Goal: Transaction & Acquisition: Purchase product/service

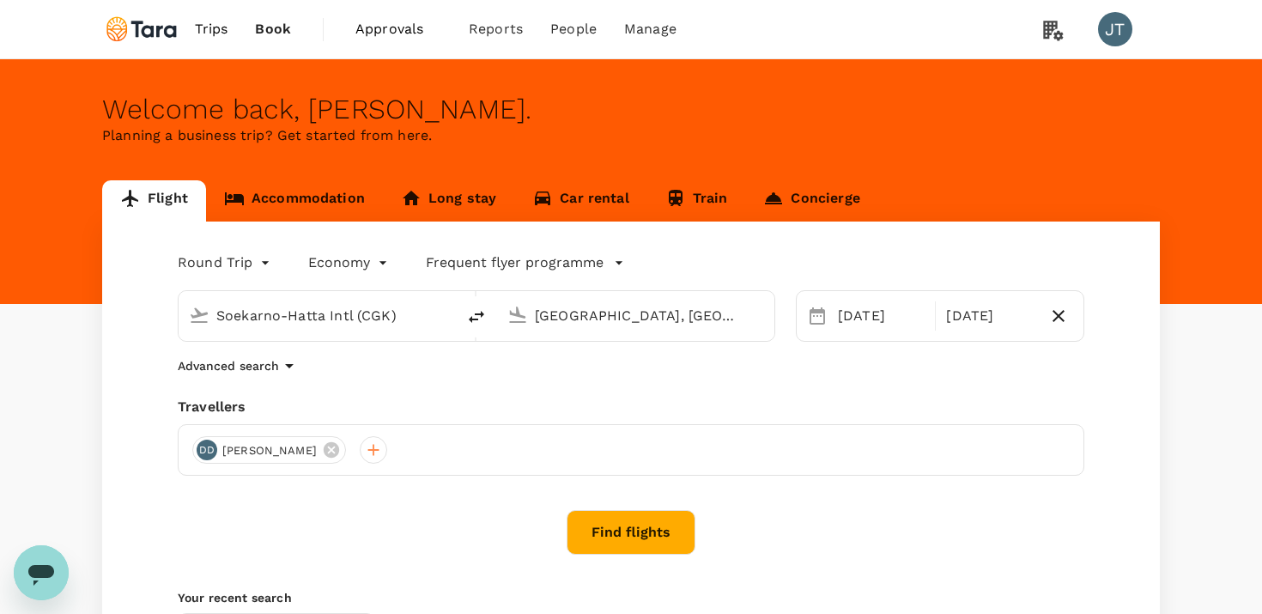
type input "Soekarno-Hatta Intl (CGK)"
type input "[GEOGRAPHIC_DATA], [GEOGRAPHIC_DATA] (any)"
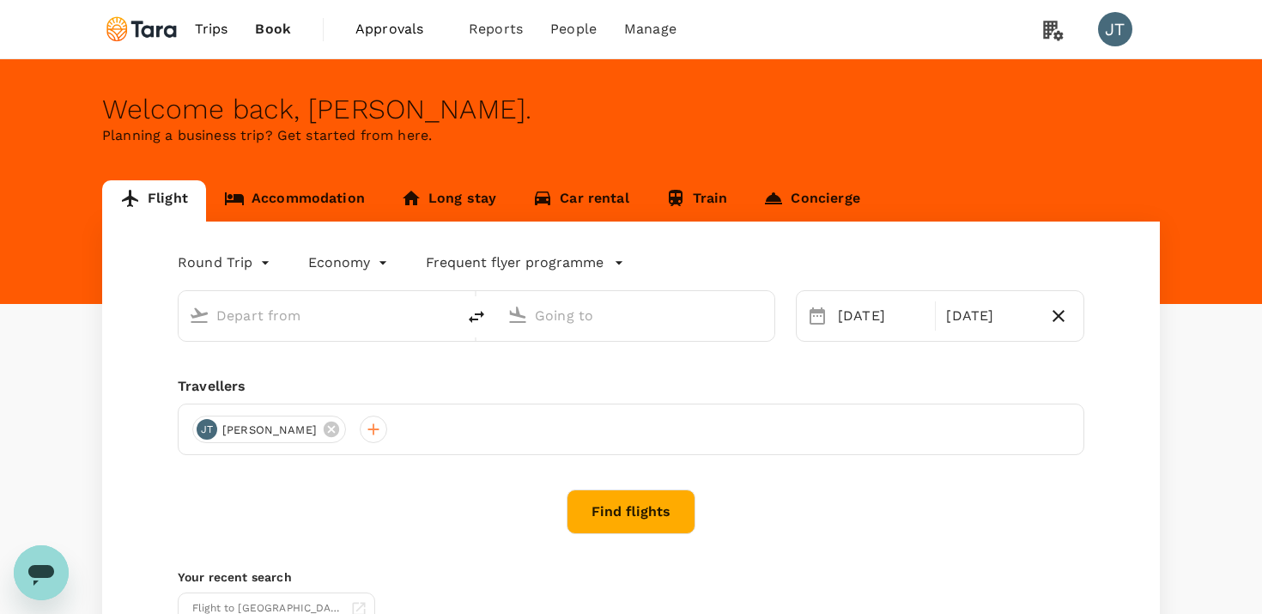
type input "Soekarno-Hatta Intl (CGK)"
type input "[GEOGRAPHIC_DATA], [GEOGRAPHIC_DATA] (any)"
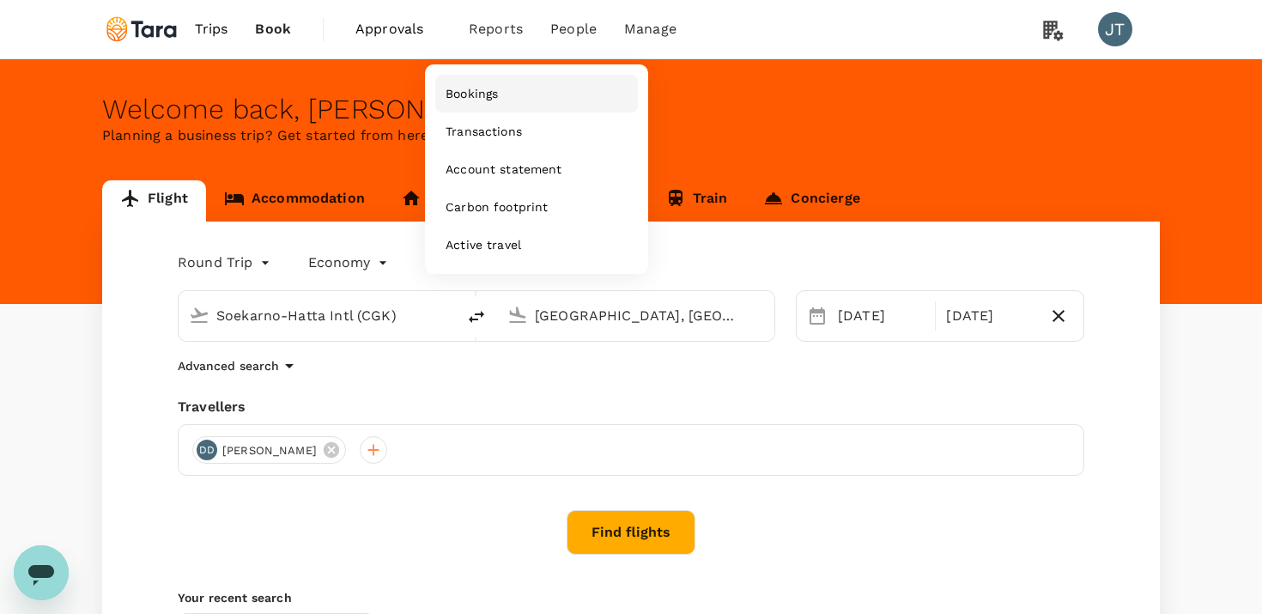
click at [469, 84] on link "Bookings" at bounding box center [536, 94] width 203 height 38
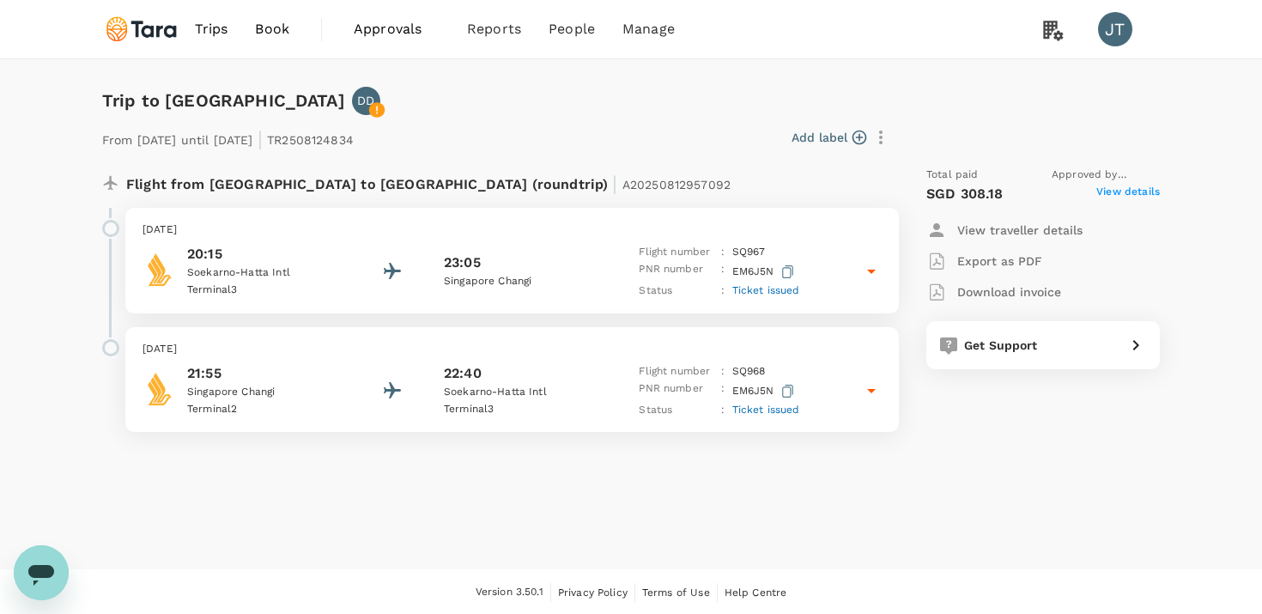
click at [861, 273] on icon at bounding box center [871, 271] width 21 height 21
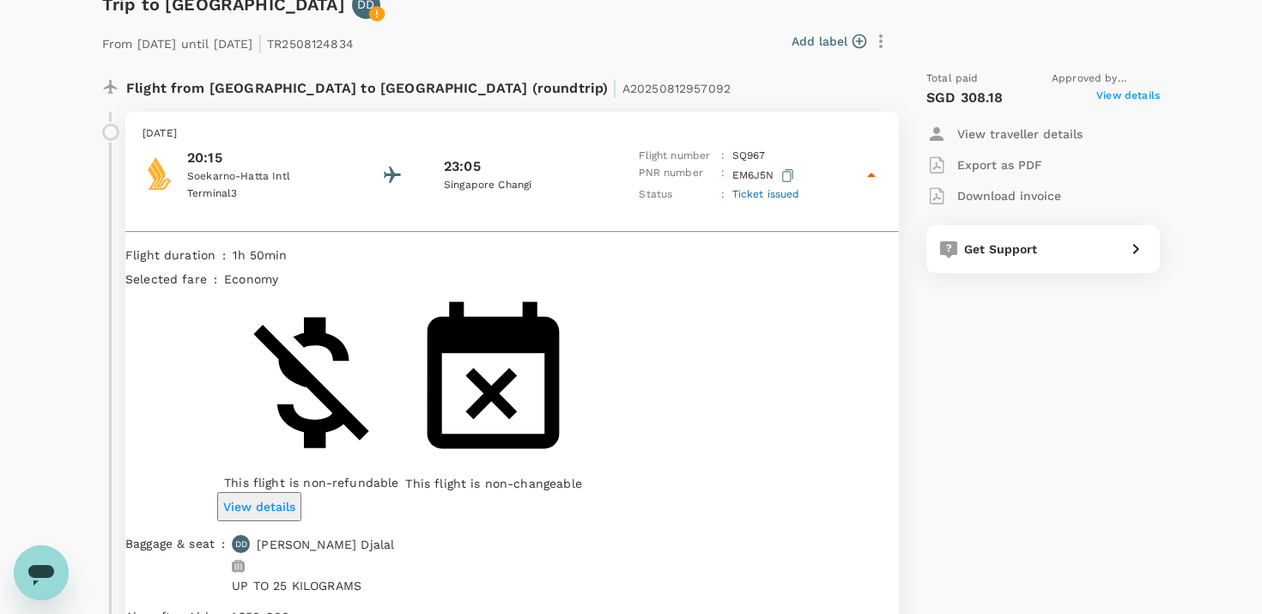
scroll to position [194, 0]
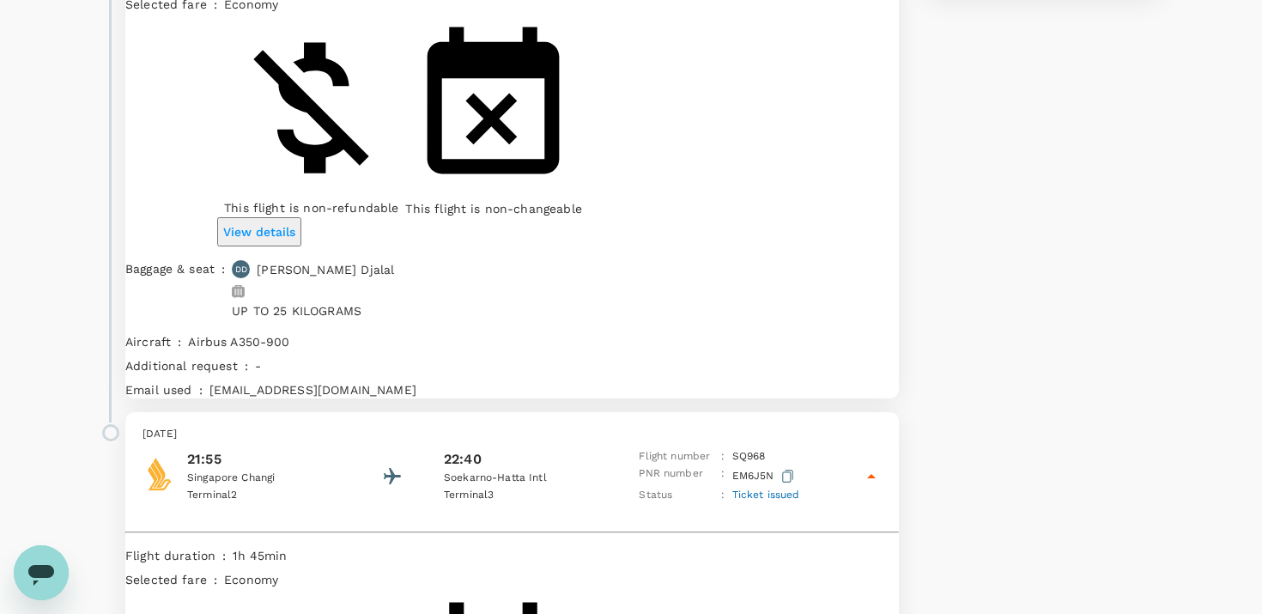
scroll to position [0, 0]
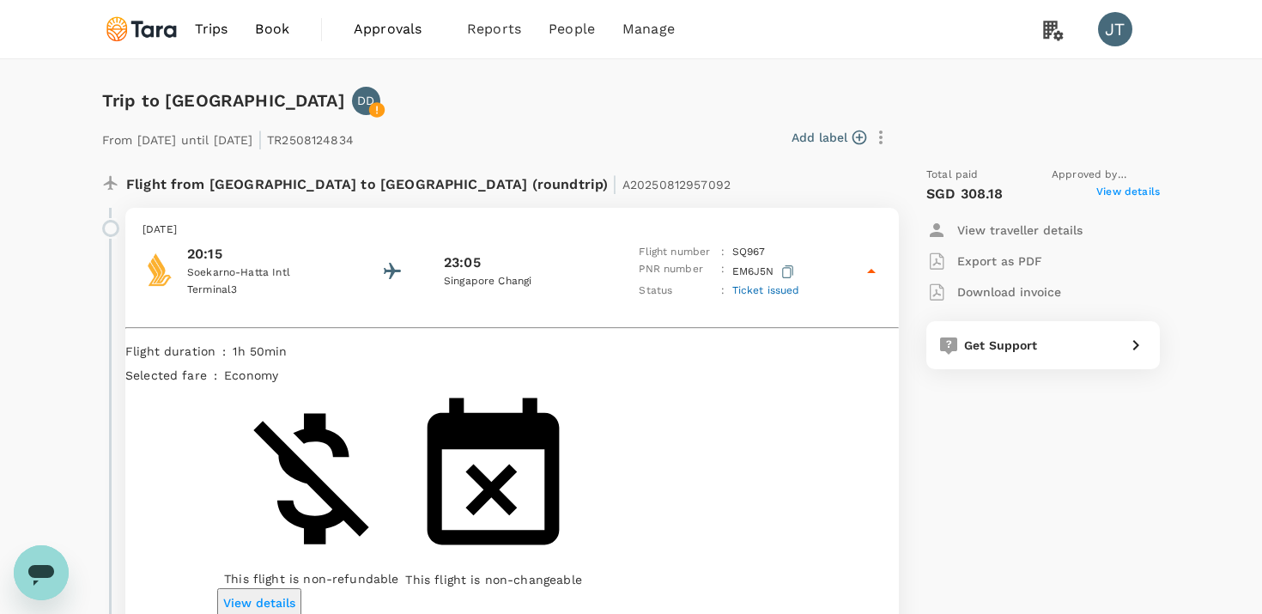
click at [221, 25] on span "Trips" at bounding box center [211, 29] width 33 height 21
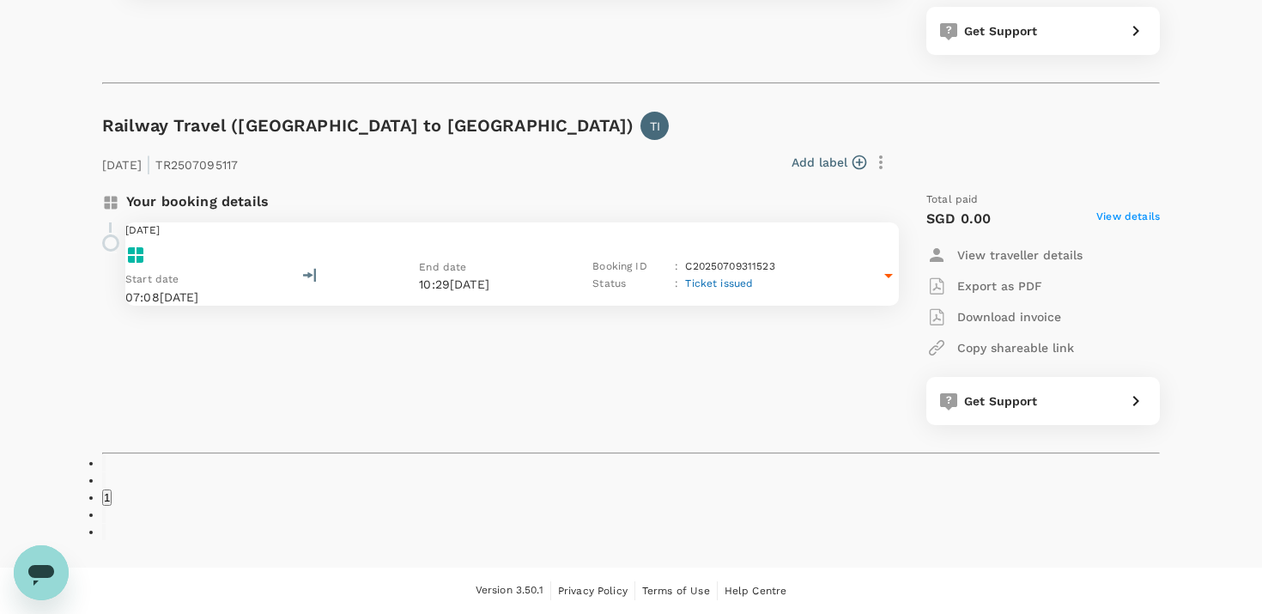
scroll to position [2108, 0]
click at [666, 506] on li "pagination navigation" at bounding box center [630, 514] width 1057 height 17
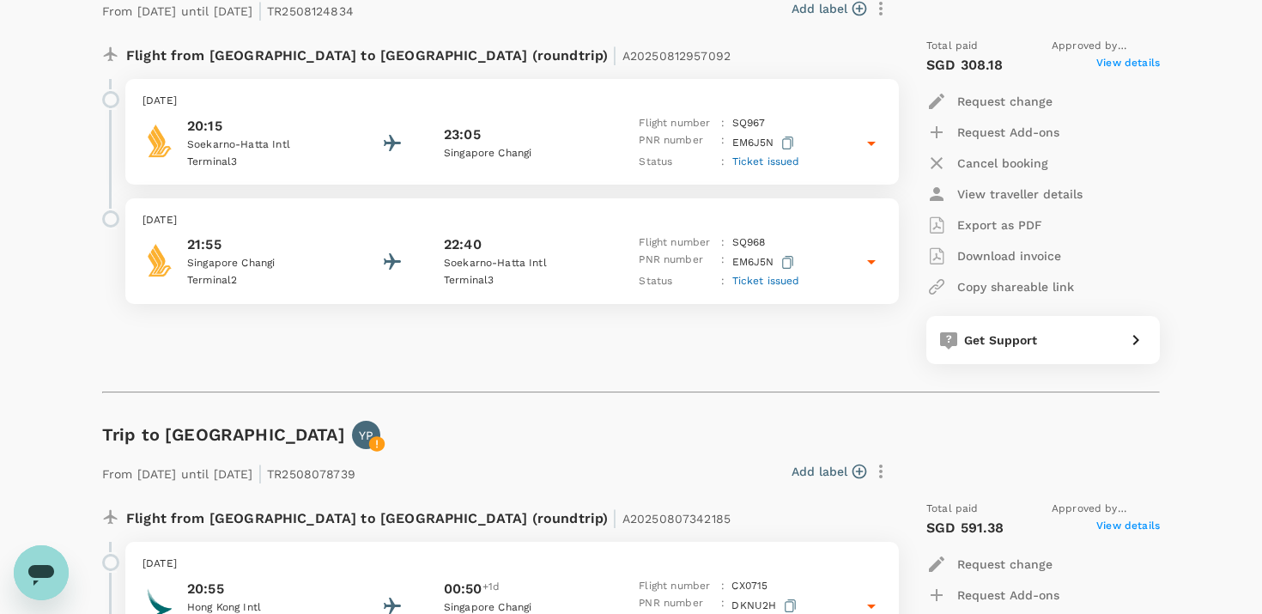
scroll to position [1184, 0]
click at [984, 108] on p "Request change" at bounding box center [1004, 99] width 95 height 17
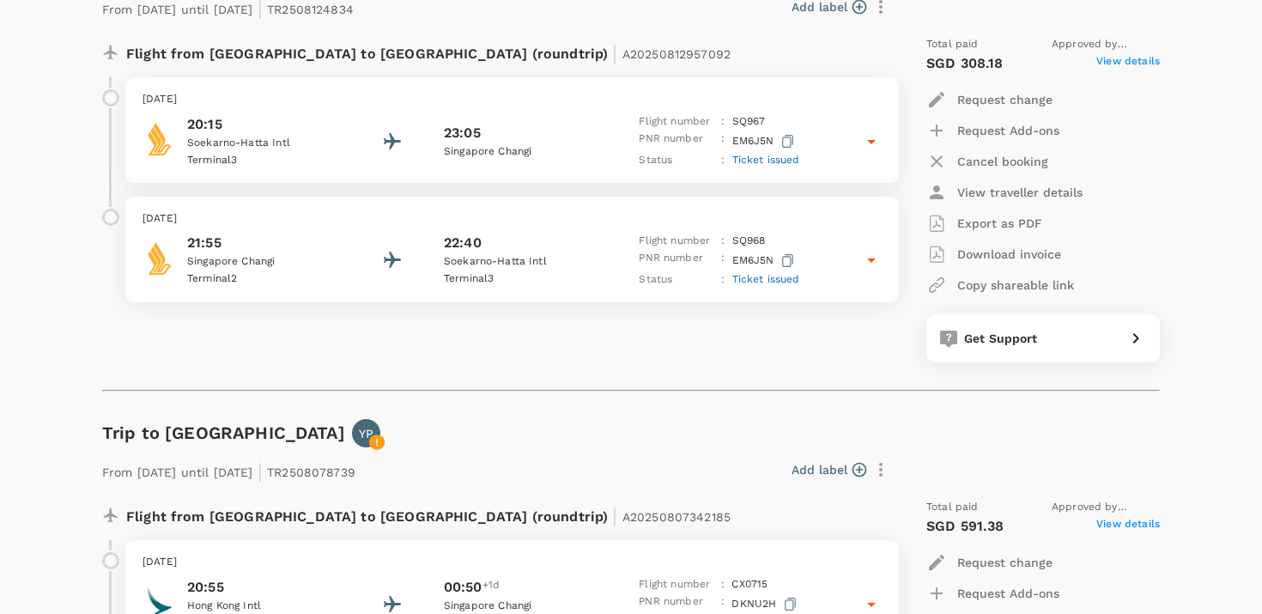
type input "DD/MM/YYYY"
click at [863, 379] on button "27" at bounding box center [854, 371] width 16 height 16
type input "27/08/2025"
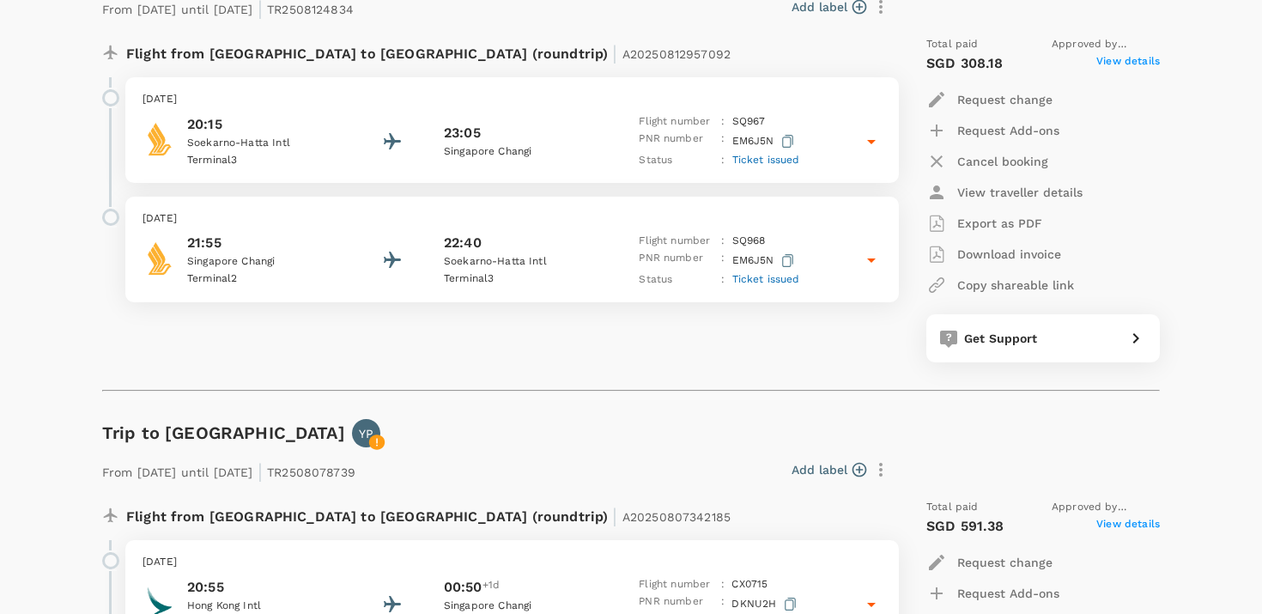
type input "28/08/2025"
click at [1129, 209] on body "Trips Book Approvals 0 Reports People Manage JT Trips ​ ​ Upcoming Past Cancell…" at bounding box center [631, 532] width 1262 height 3432
type input "04:00-12:00"
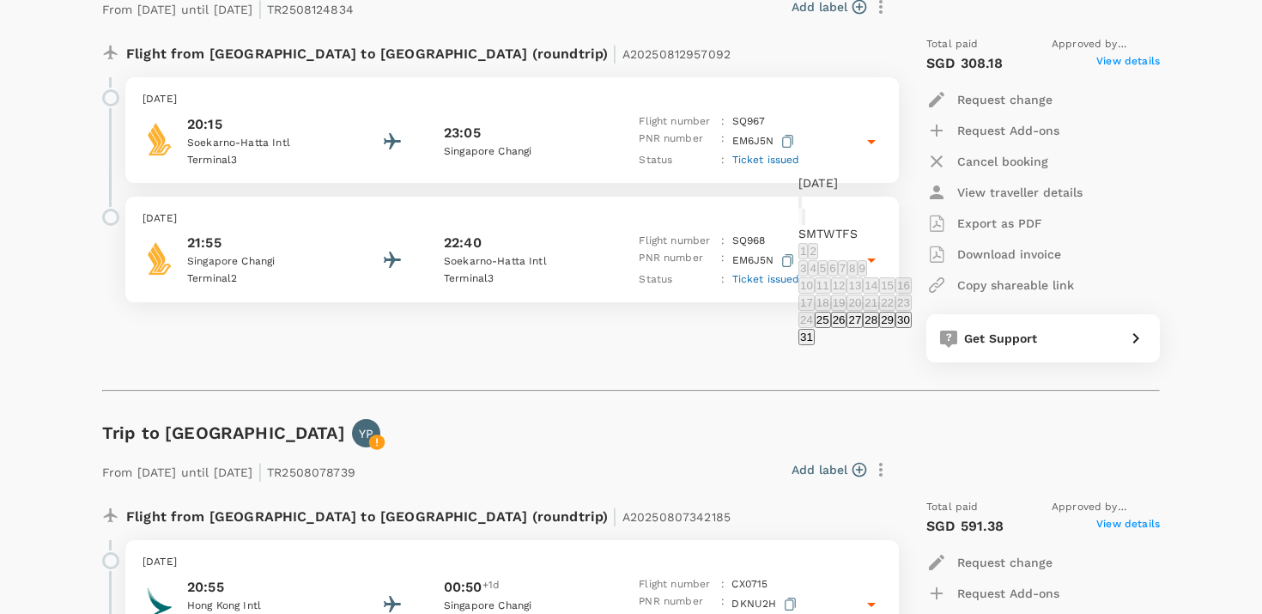
click at [895, 312] on button "29" at bounding box center [887, 320] width 16 height 16
type input "29/08/2025"
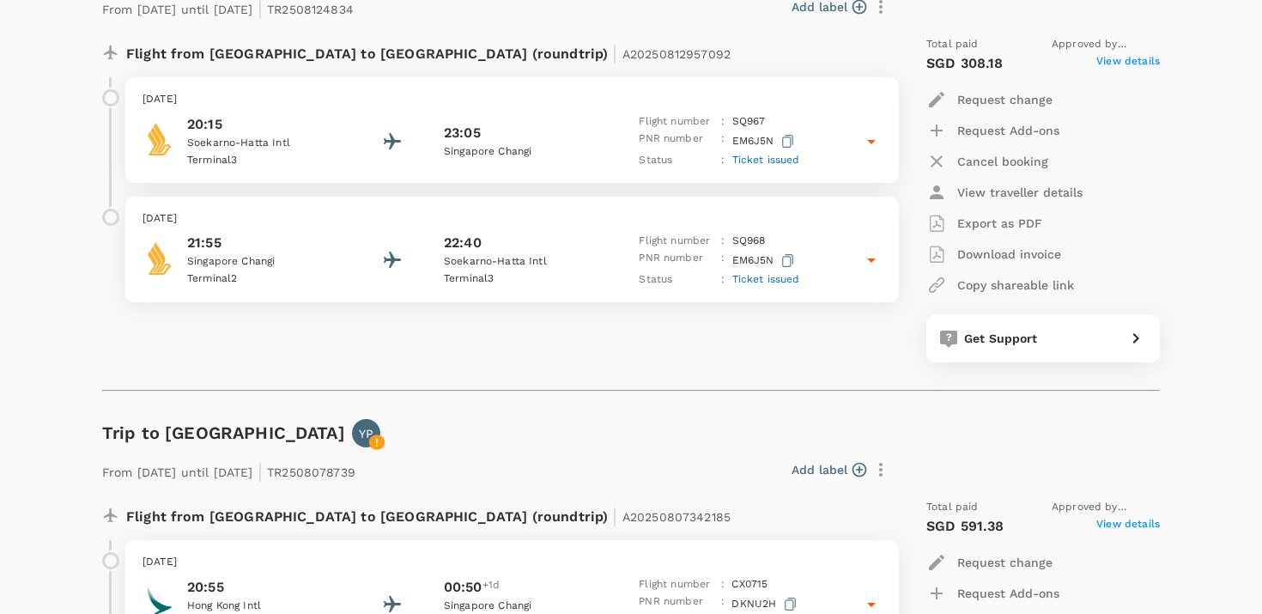
click at [1104, 360] on body "Trips Book Approvals 0 Reports People Manage JT Trips ​ ​ Upcoming Past Cancell…" at bounding box center [631, 532] width 1262 height 3432
type input "17:00-21:00"
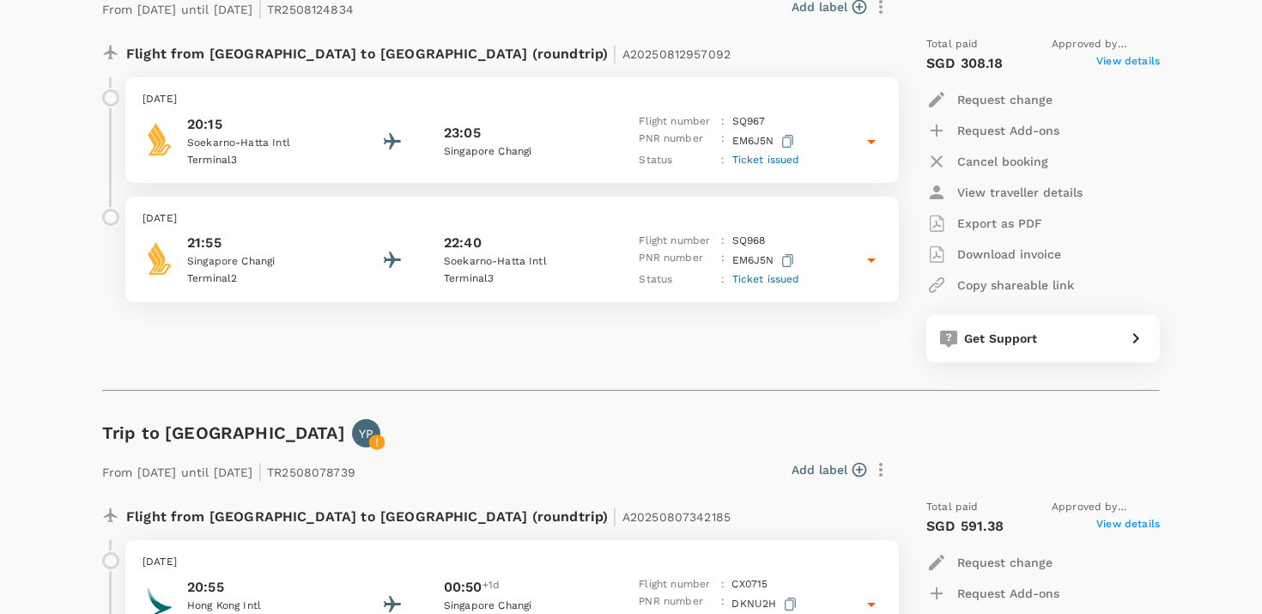
type textarea "I want to change these flights to: 1) CGK-SIN: 28th August, SQ951, 05:25-08:10 …"
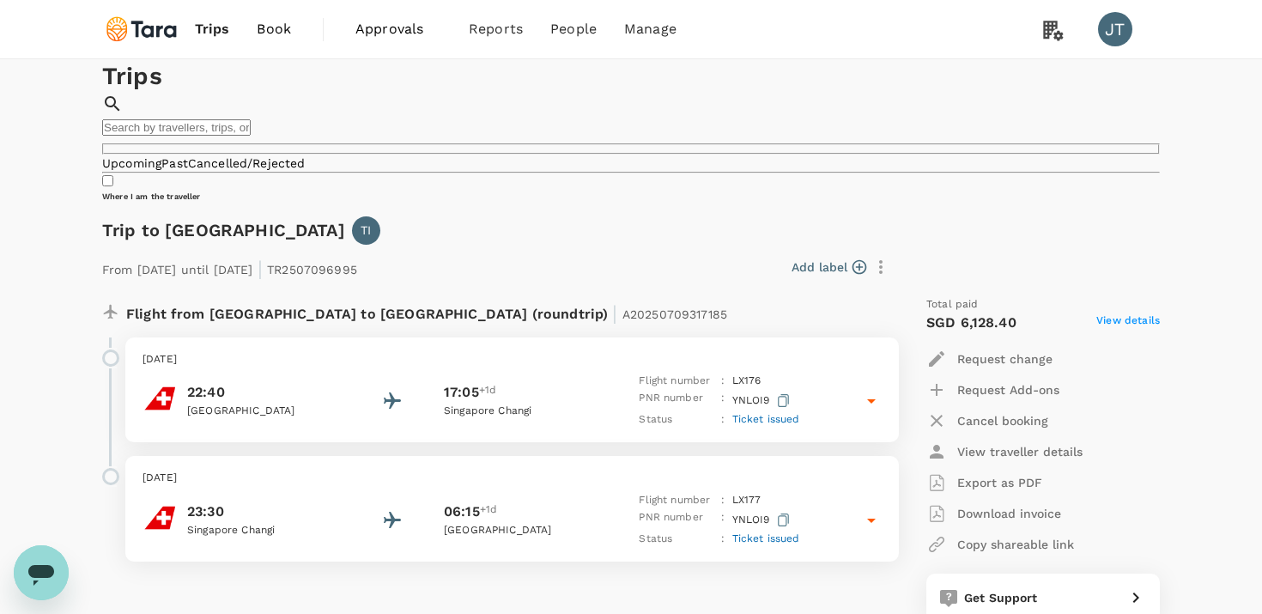
click at [148, 11] on img at bounding box center [141, 29] width 79 height 38
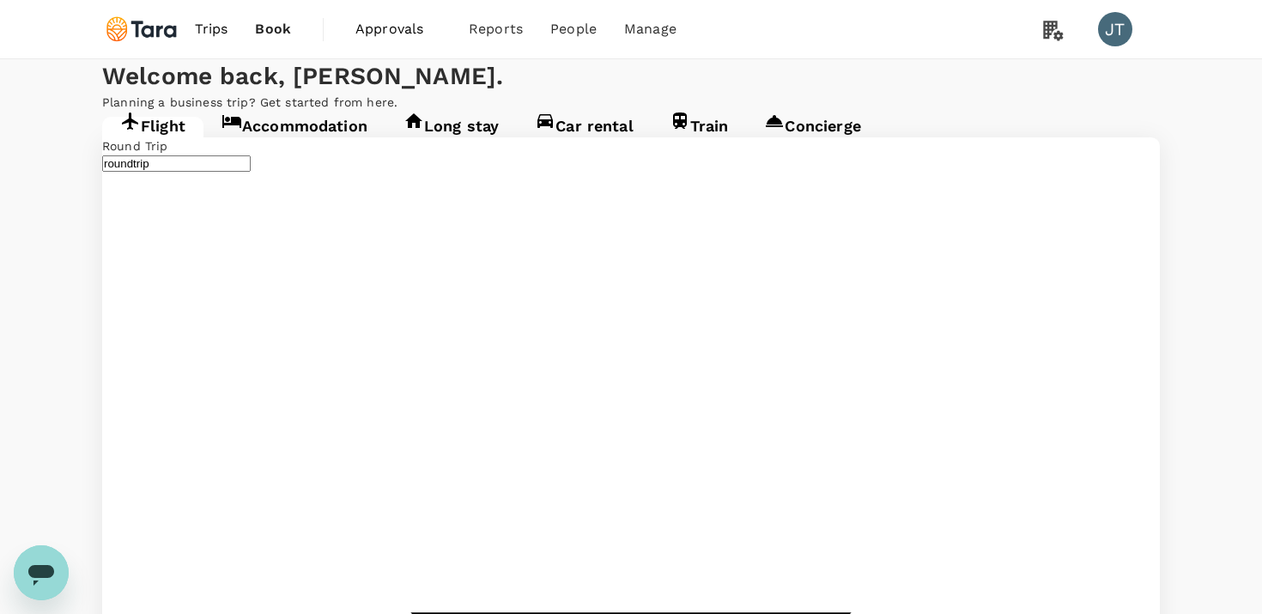
type input "Soekarno-Hatta Intl (CGK)"
type input "[GEOGRAPHIC_DATA], [GEOGRAPHIC_DATA] (any)"
type input "Soekarno-Hatta Intl (CGK)"
type input "[GEOGRAPHIC_DATA], [GEOGRAPHIC_DATA] (any)"
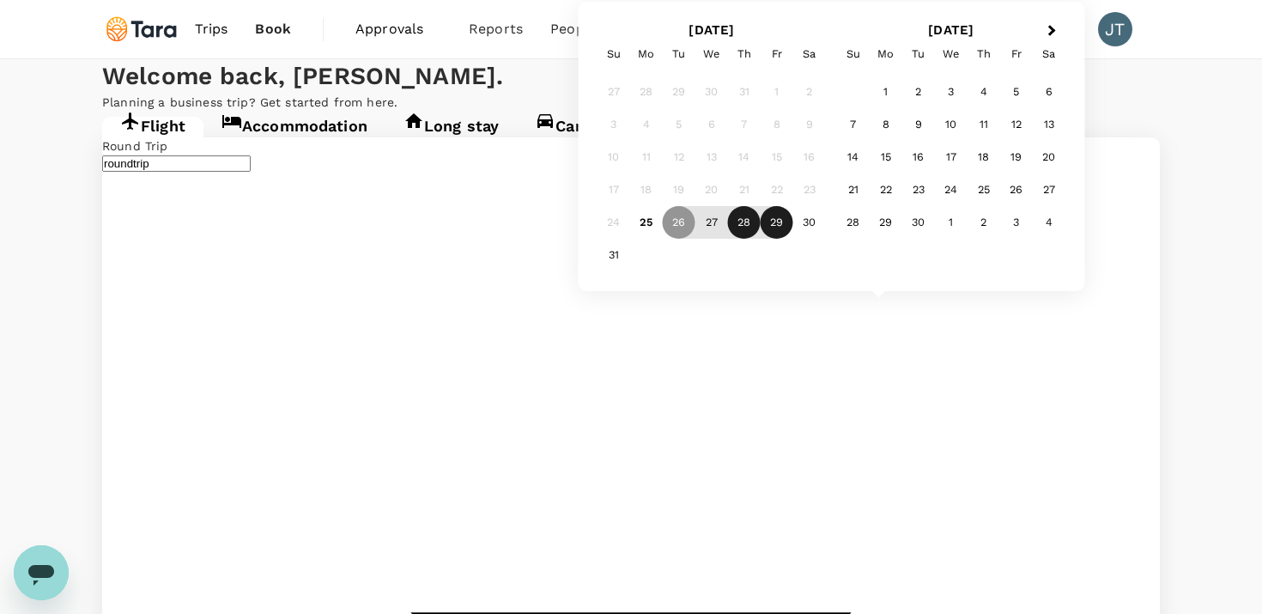
click at [744, 221] on div "28" at bounding box center [744, 222] width 33 height 33
click at [772, 221] on div "29" at bounding box center [776, 222] width 33 height 33
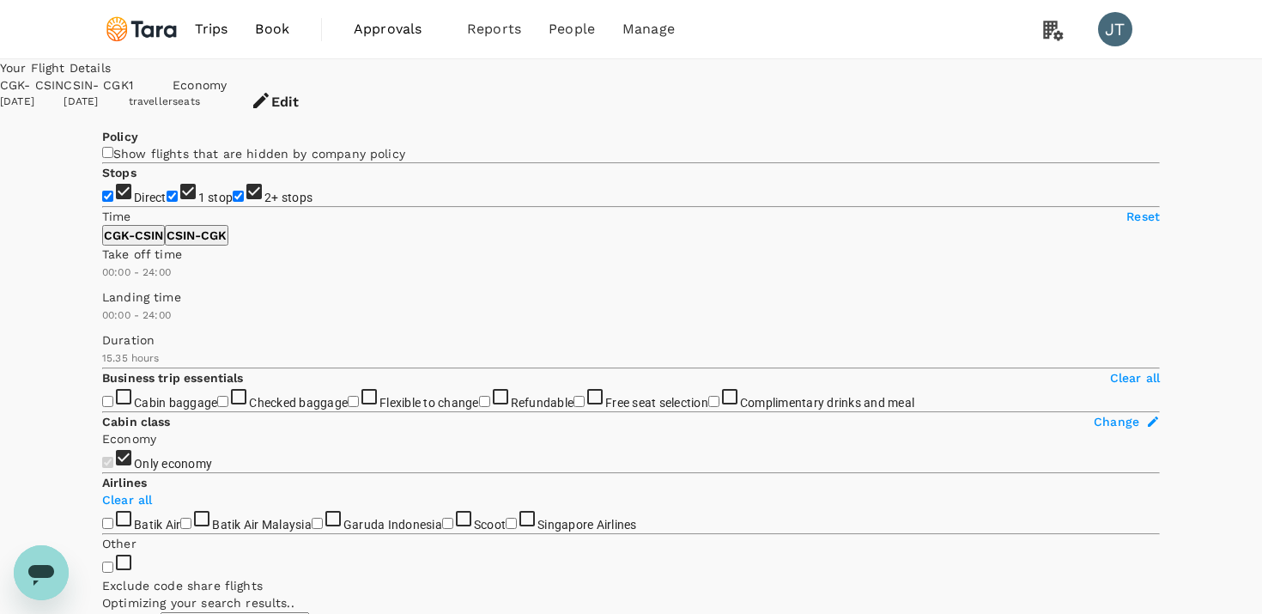
type input "1170"
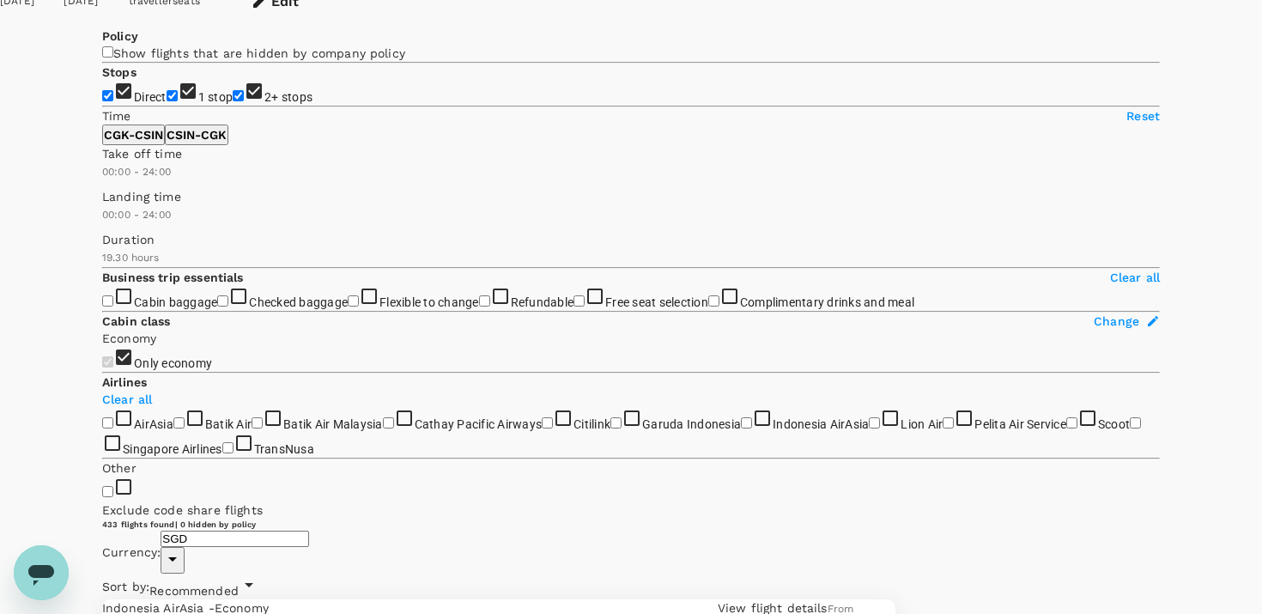
scroll to position [99, 0]
click at [233, 103] on input "2+ stops" at bounding box center [238, 97] width 11 height 11
checkbox input "false"
click at [167, 103] on input "1 stop" at bounding box center [172, 97] width 11 height 11
checkbox input "false"
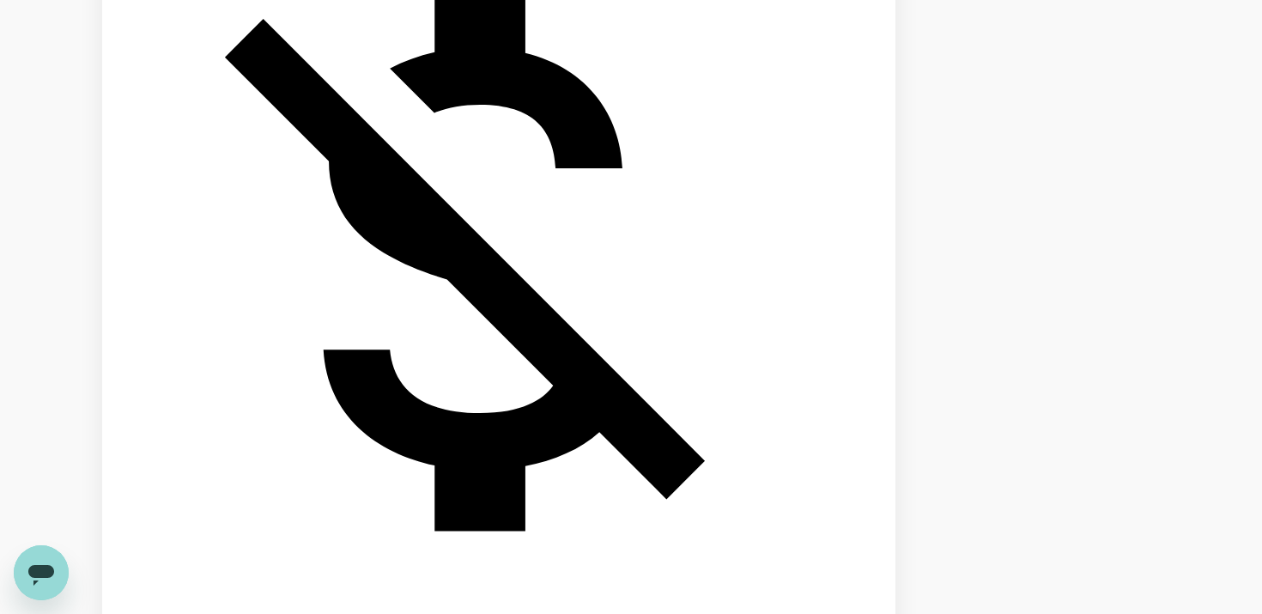
type input "SGD"
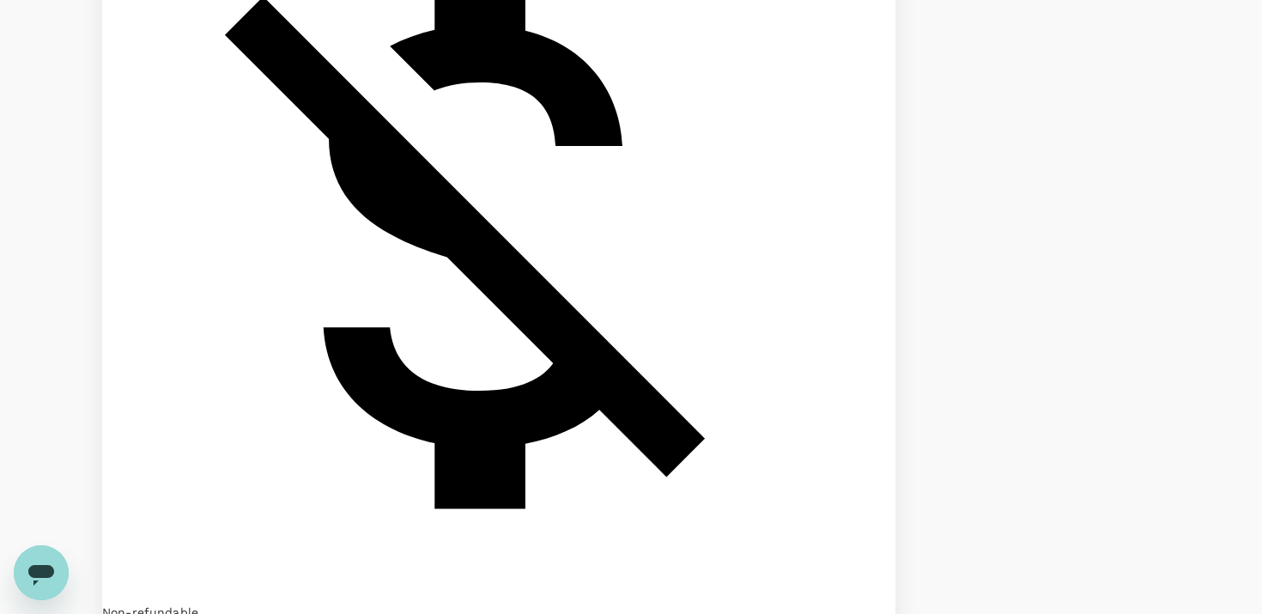
scroll to position [1077, 0]
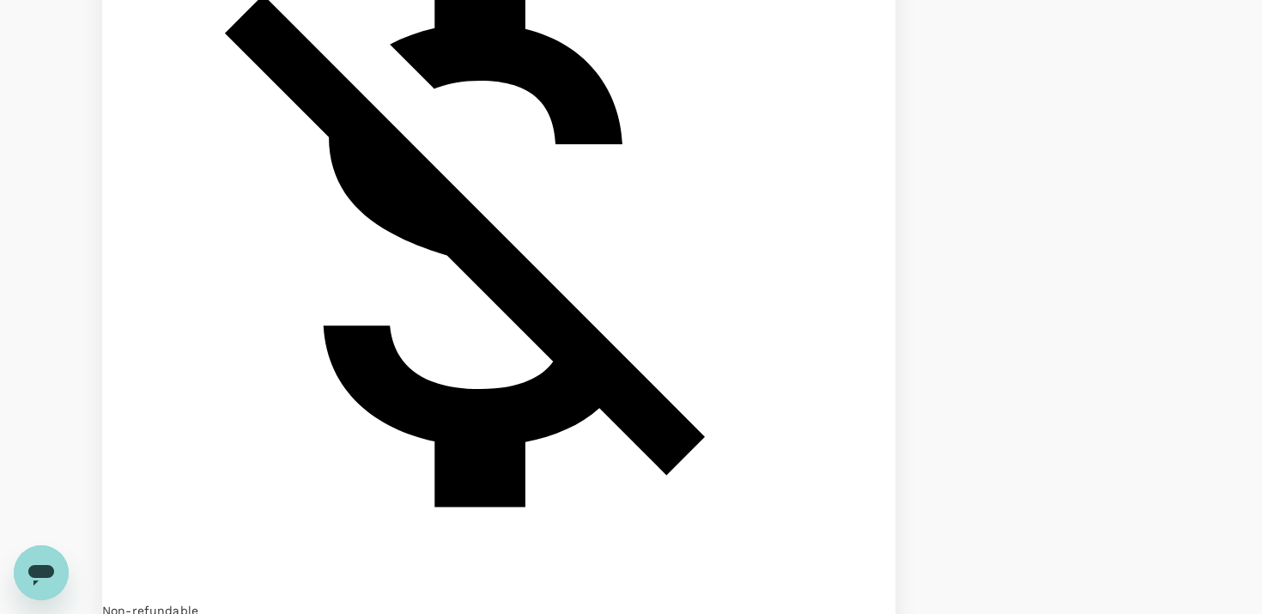
checkbox input "true"
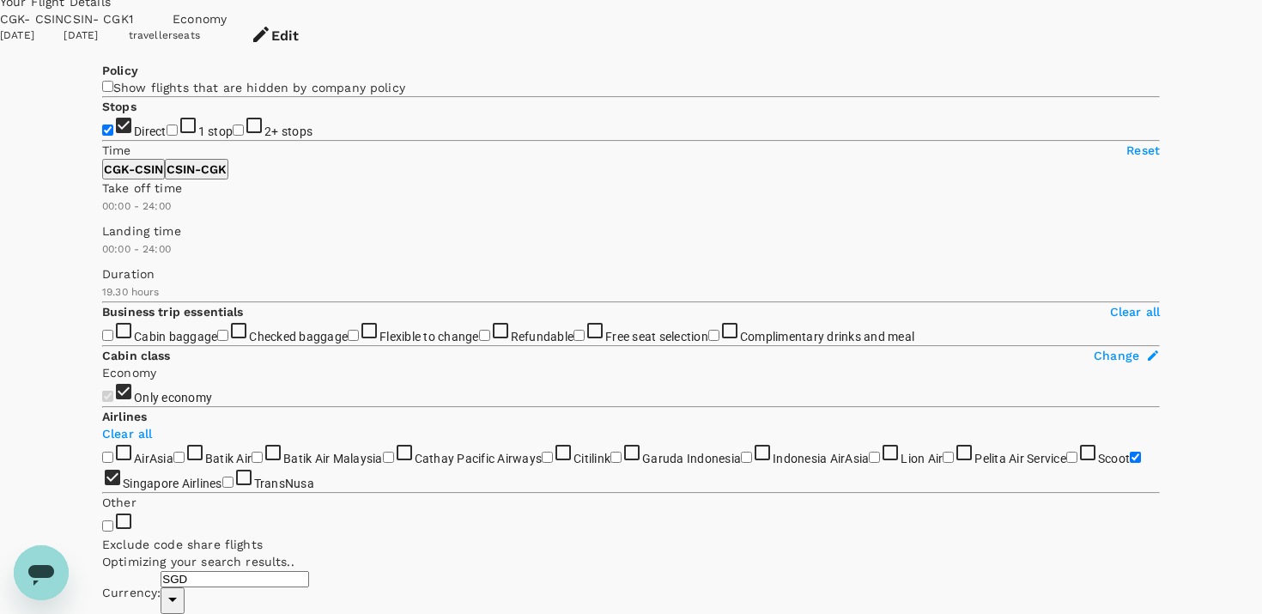
scroll to position [67, 0]
type input "510"
drag, startPoint x: 363, startPoint y: 437, endPoint x: 194, endPoint y: 439, distance: 169.1
click at [102, 215] on span at bounding box center [102, 215] width 0 height 0
type input "900"
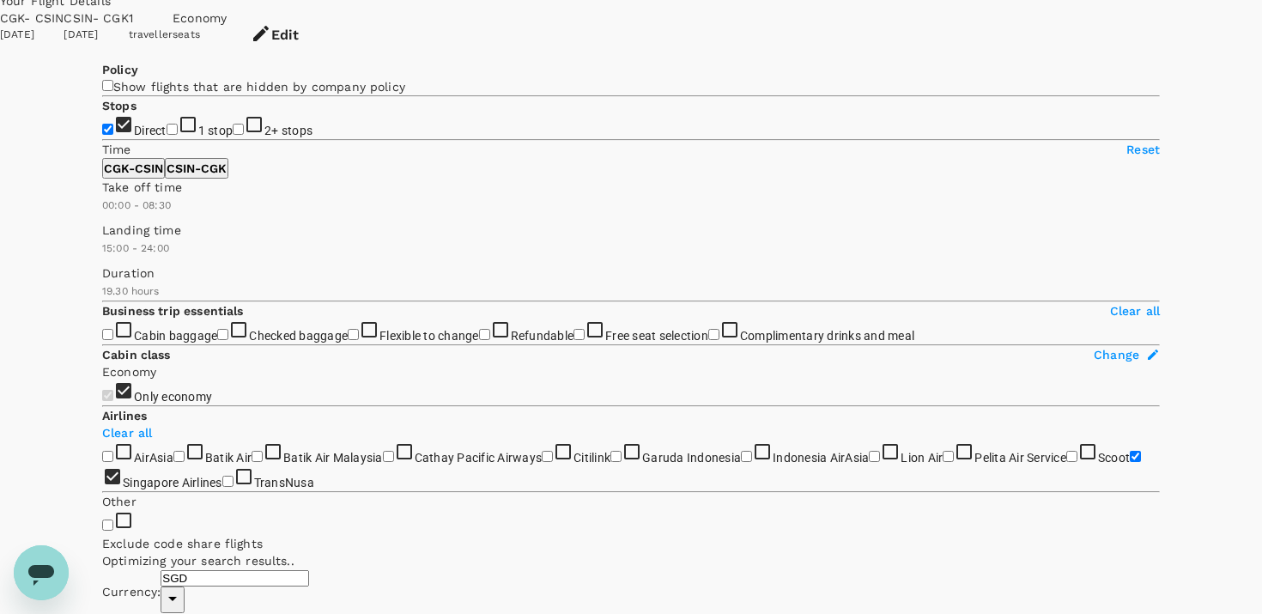
drag, startPoint x: 102, startPoint y: 510, endPoint x: 269, endPoint y: 517, distance: 166.6
click at [102, 257] on span at bounding box center [102, 257] width 0 height 0
checkbox input "false"
checkbox input "true"
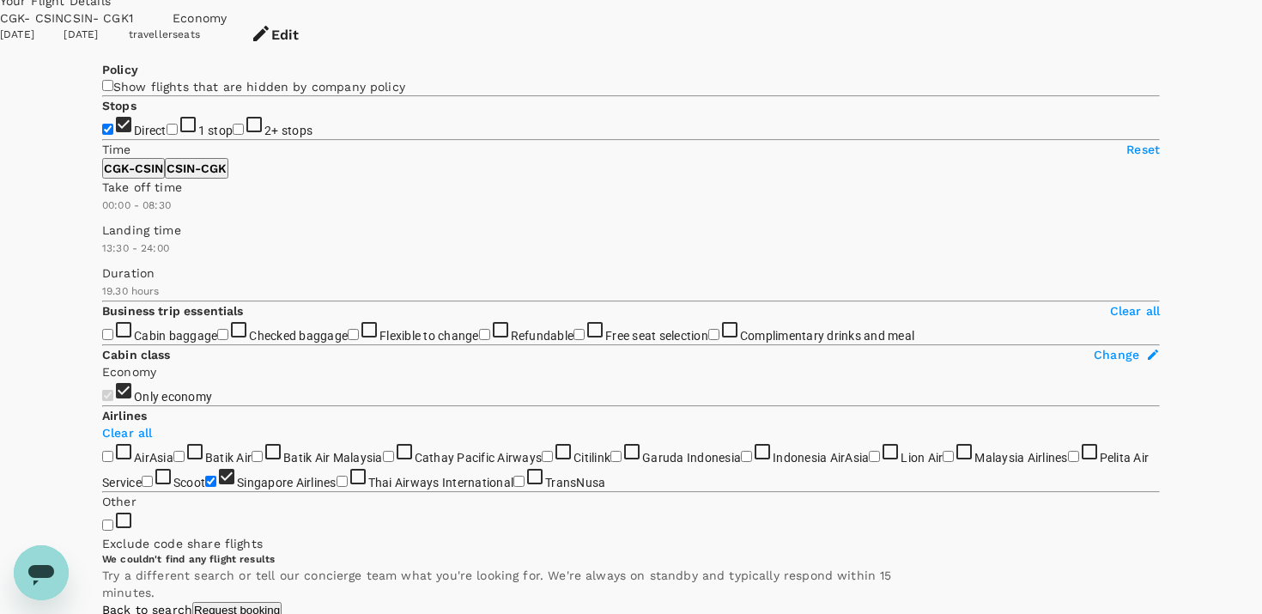
drag, startPoint x: 271, startPoint y: 513, endPoint x: 248, endPoint y: 513, distance: 23.2
click at [102, 257] on span at bounding box center [102, 257] width 0 height 0
type input "0"
drag, startPoint x: 241, startPoint y: 513, endPoint x: 96, endPoint y: 488, distance: 147.3
click at [96, 257] on div "Landing time 00:00 - 24:00" at bounding box center [627, 236] width 1064 height 43
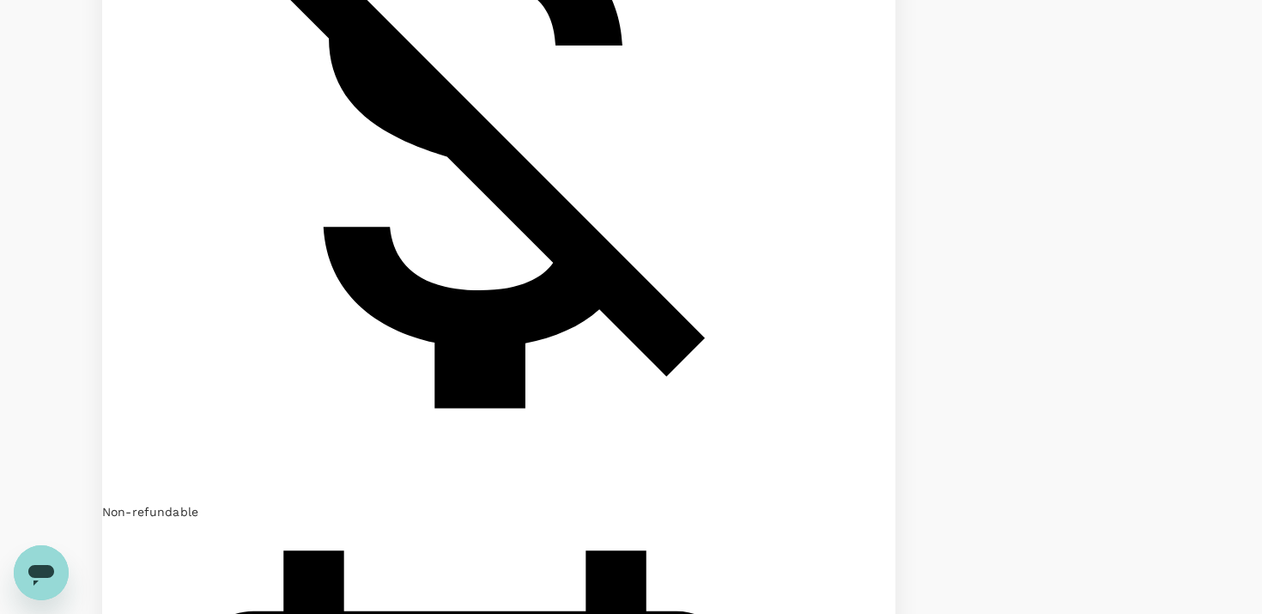
scroll to position [1146, 0]
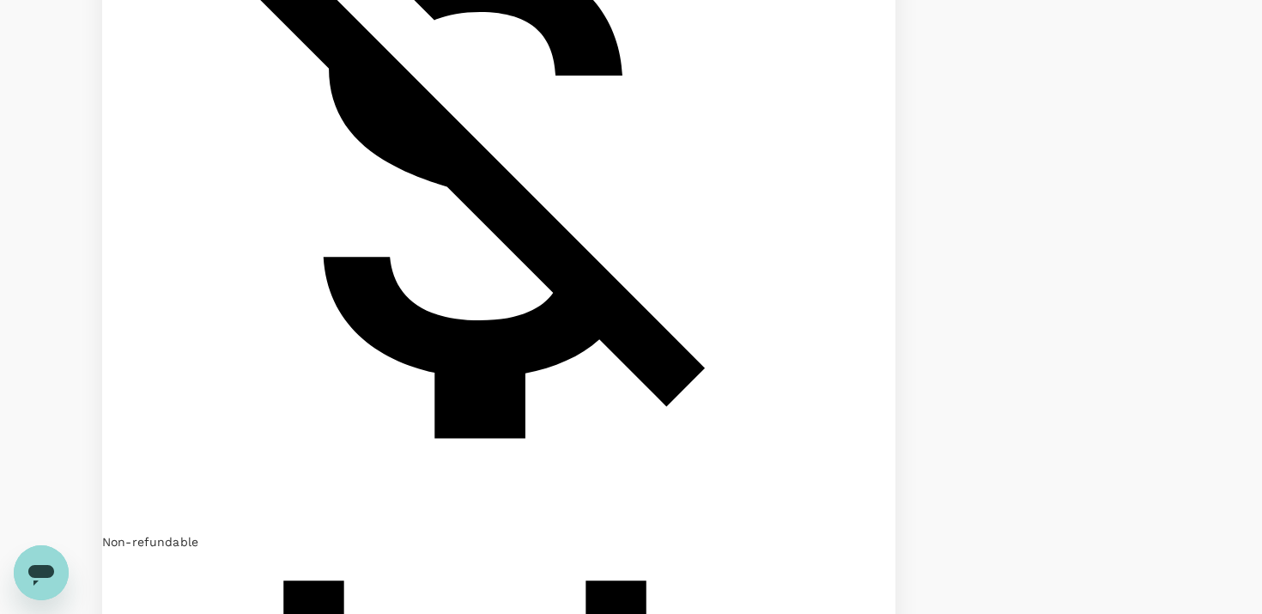
checkbox input "true"
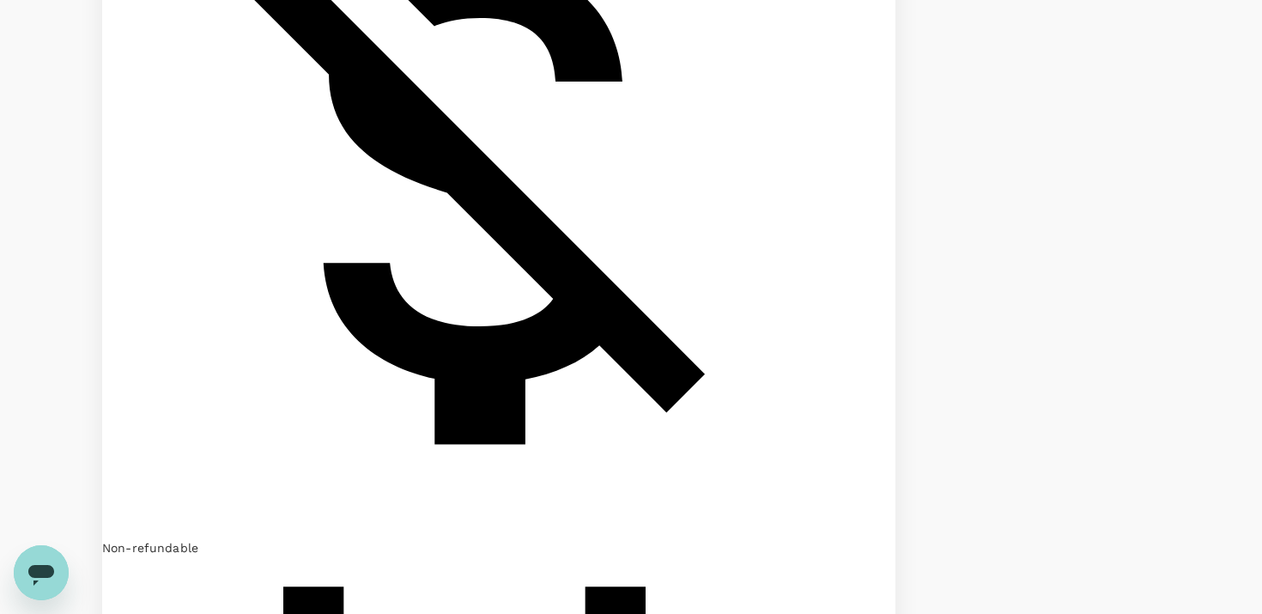
checkbox input "false"
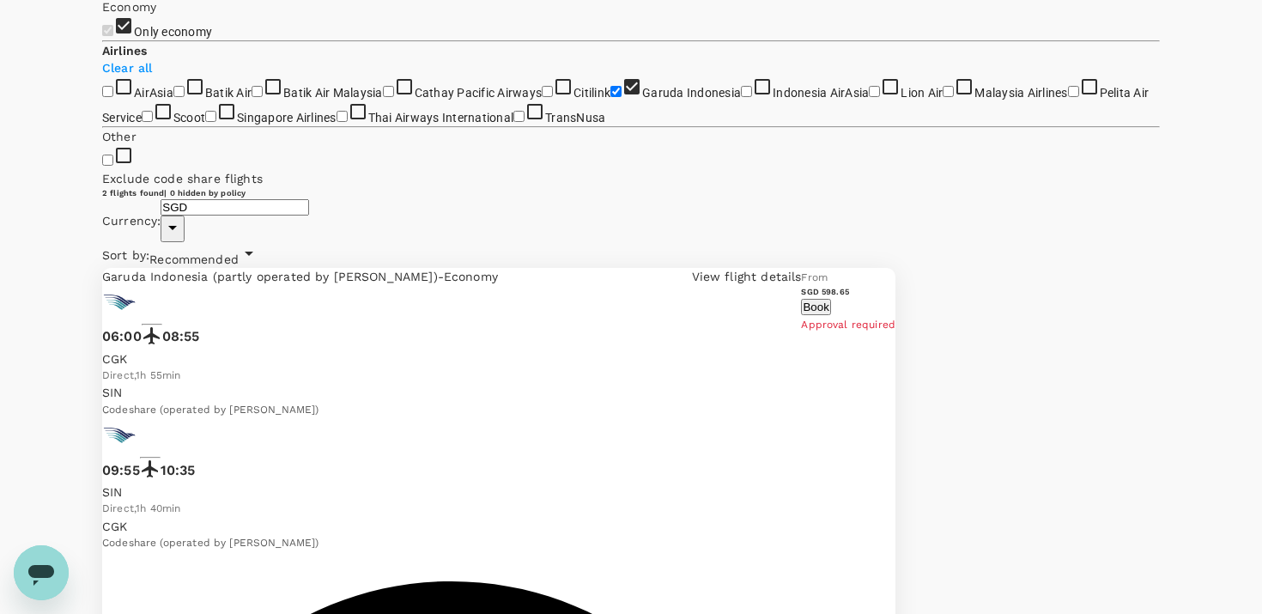
scroll to position [433, 0]
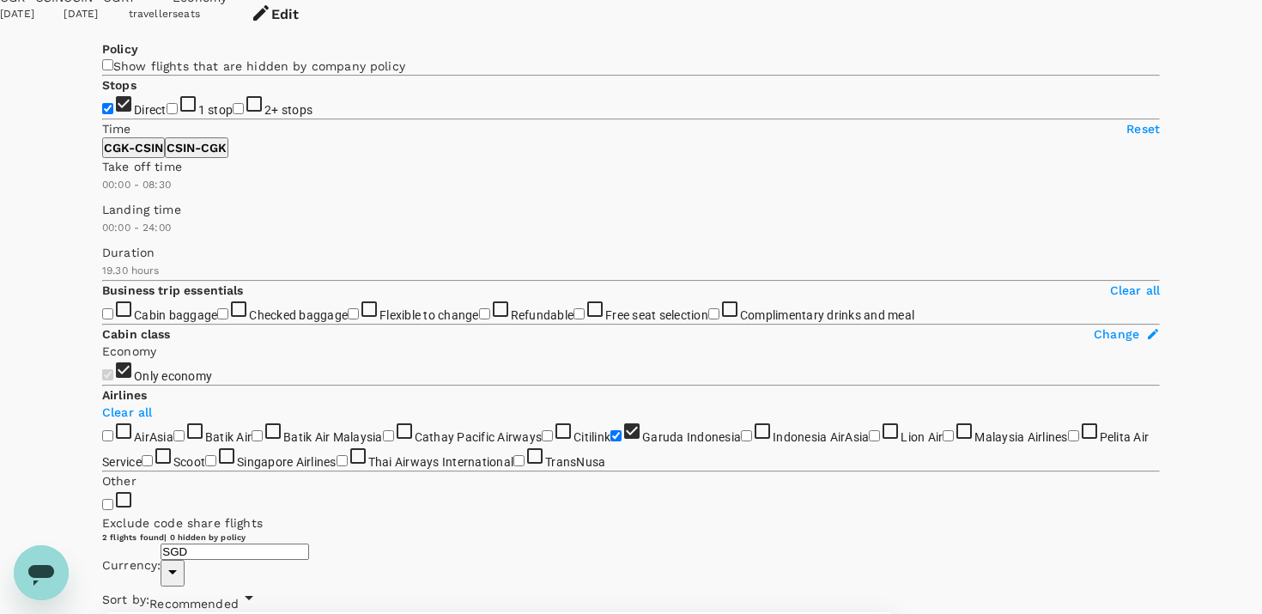
scroll to position [0, 0]
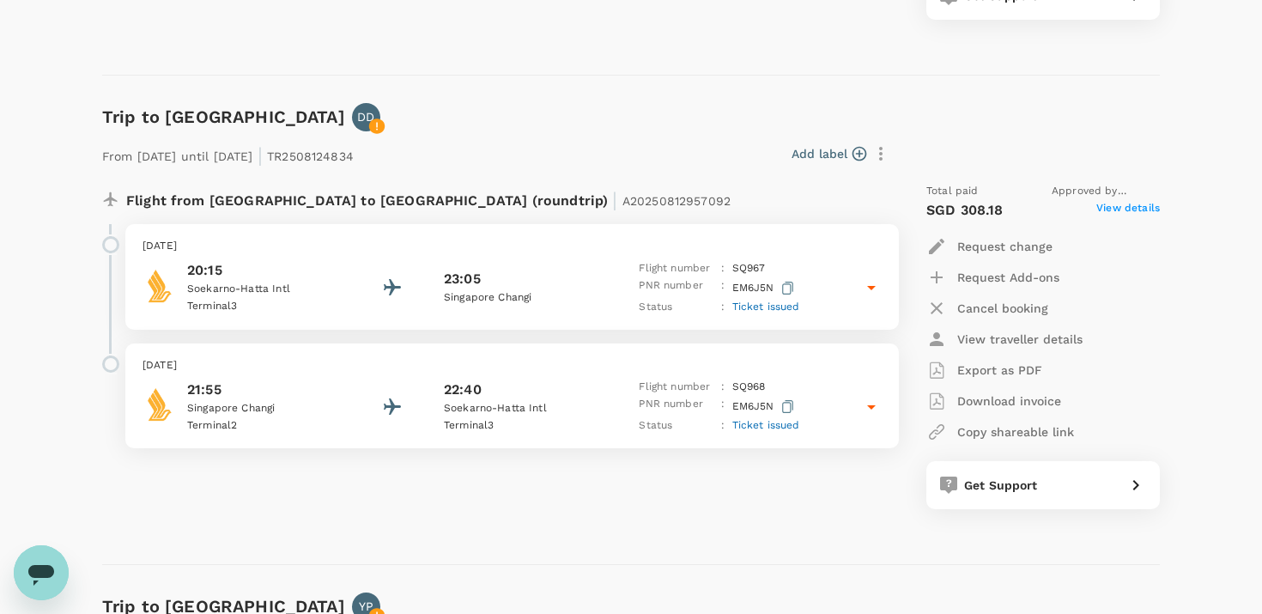
scroll to position [1139, 0]
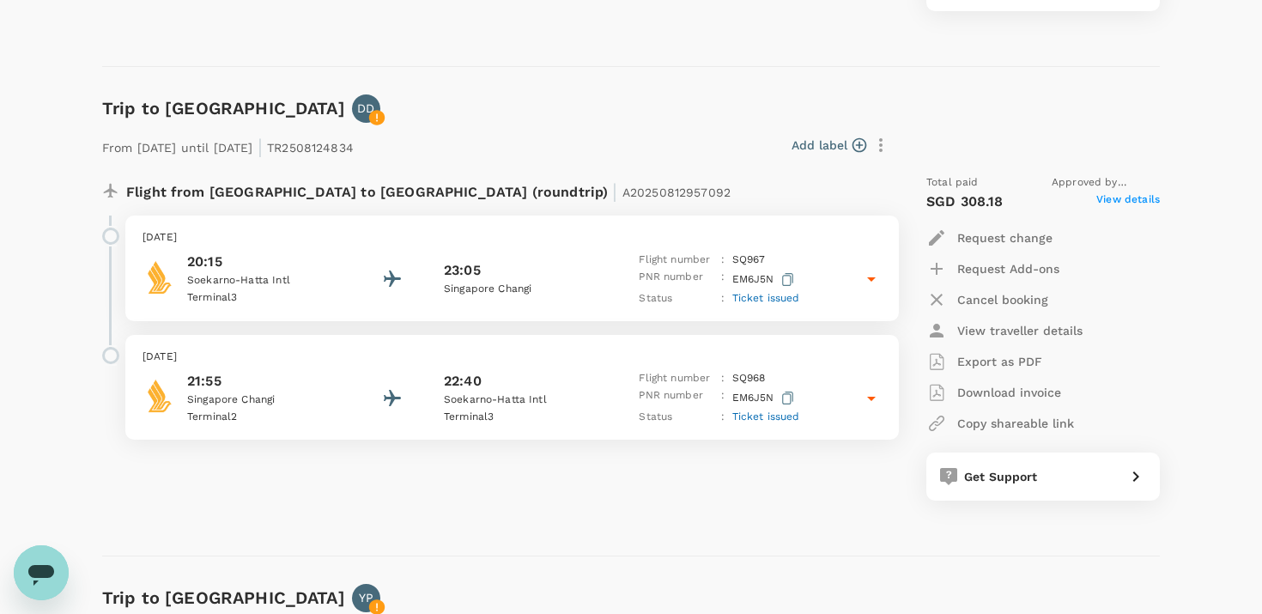
click at [307, 276] on p "Soekarno-Hatta Intl" at bounding box center [264, 280] width 154 height 17
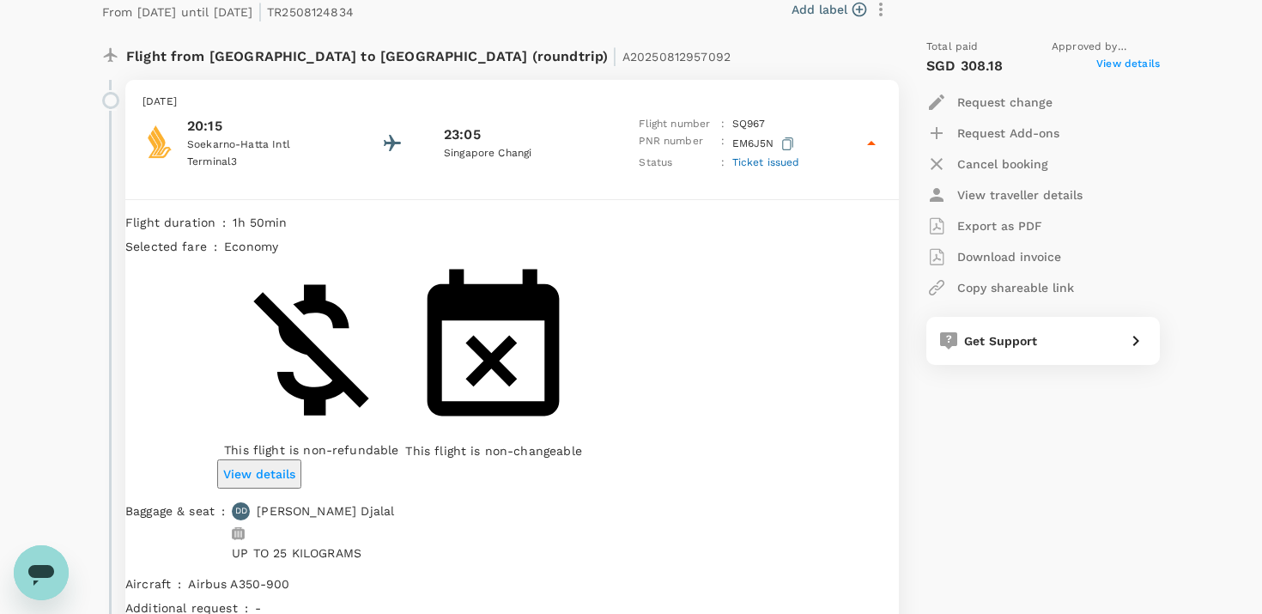
scroll to position [1275, 0]
click at [756, 160] on span "Ticket issued" at bounding box center [766, 161] width 68 height 12
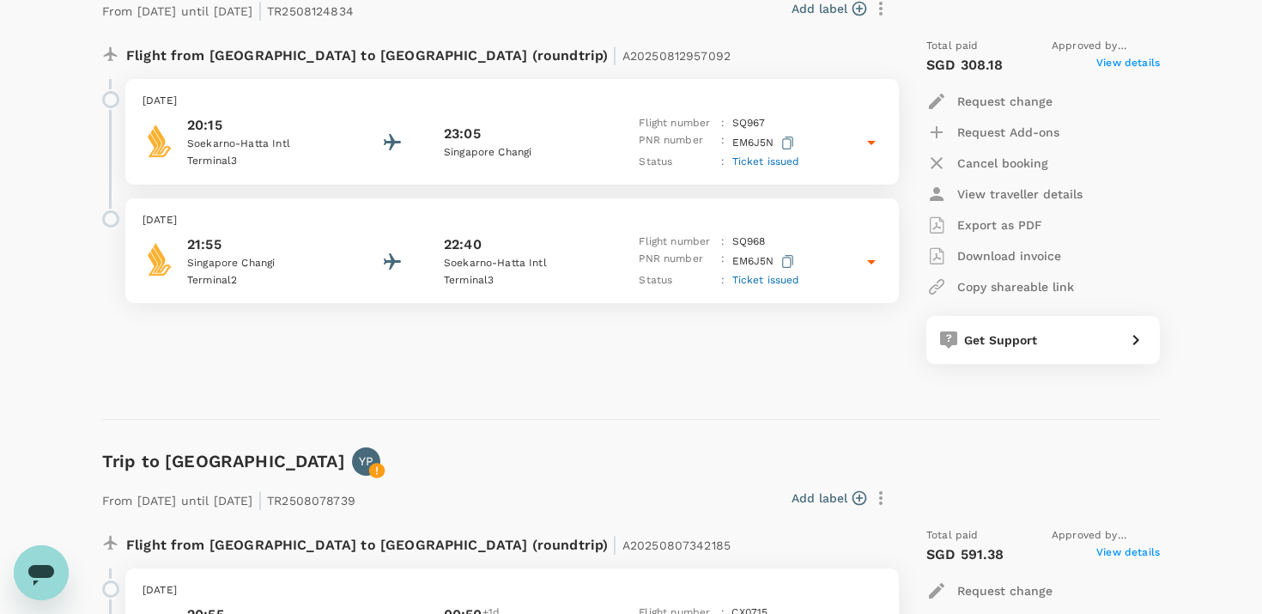
click at [756, 160] on span "Ticket issued" at bounding box center [766, 161] width 68 height 12
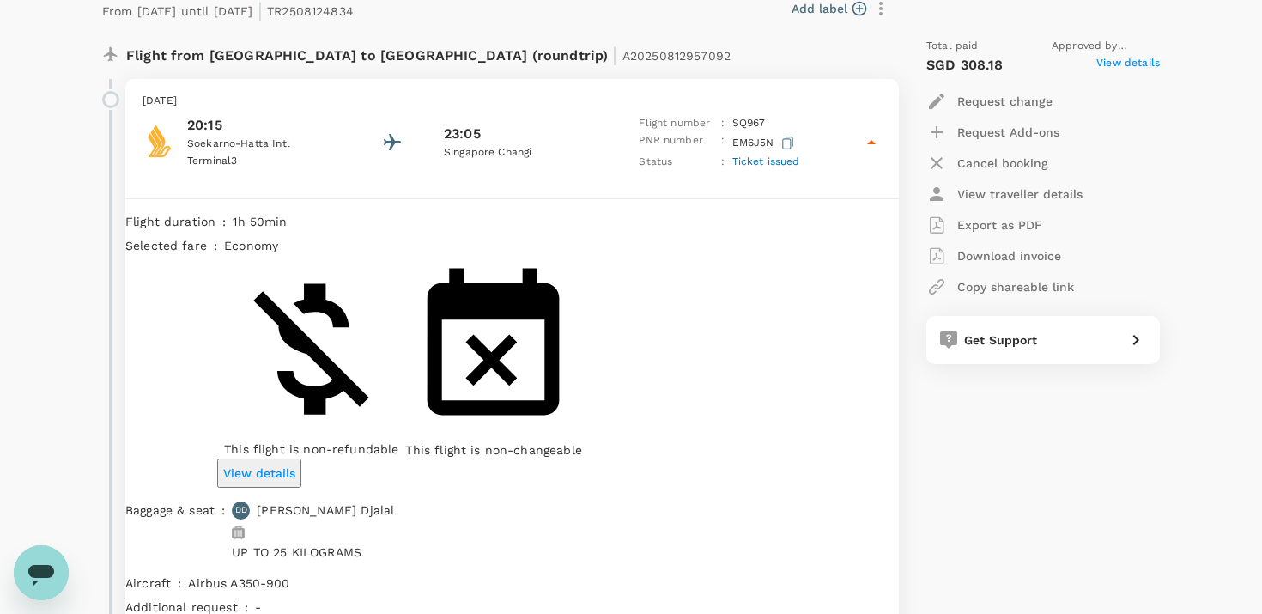
click at [295, 464] on p "View details" at bounding box center [259, 472] width 72 height 17
click at [1043, 254] on p "Download invoice" at bounding box center [1009, 255] width 104 height 17
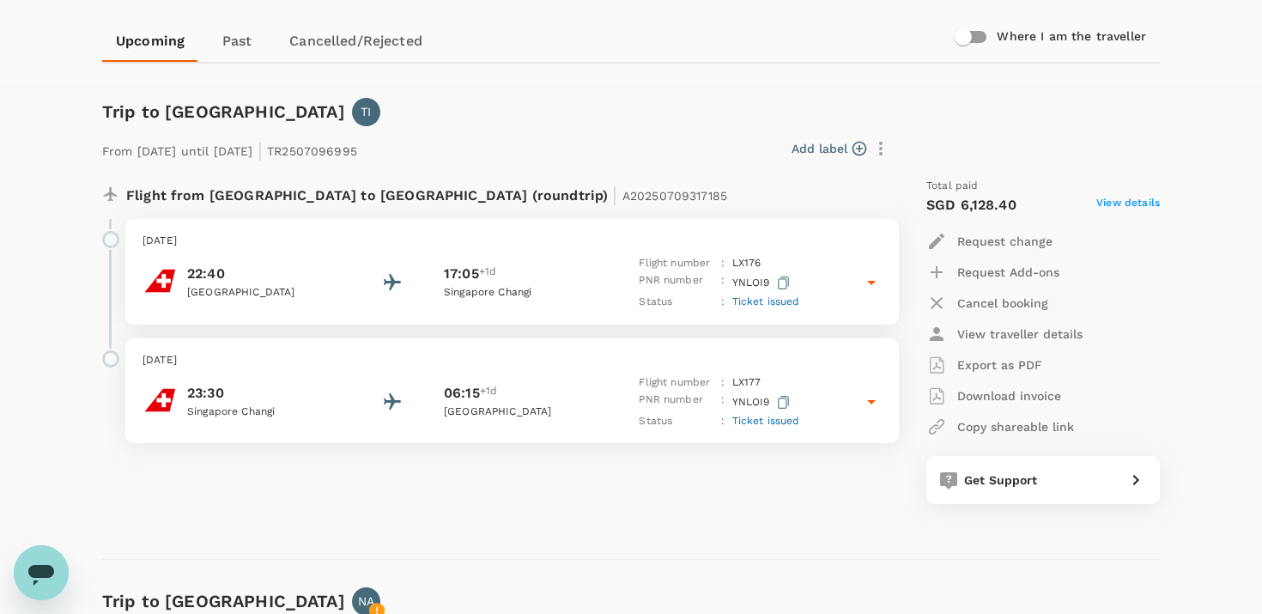
scroll to position [0, 0]
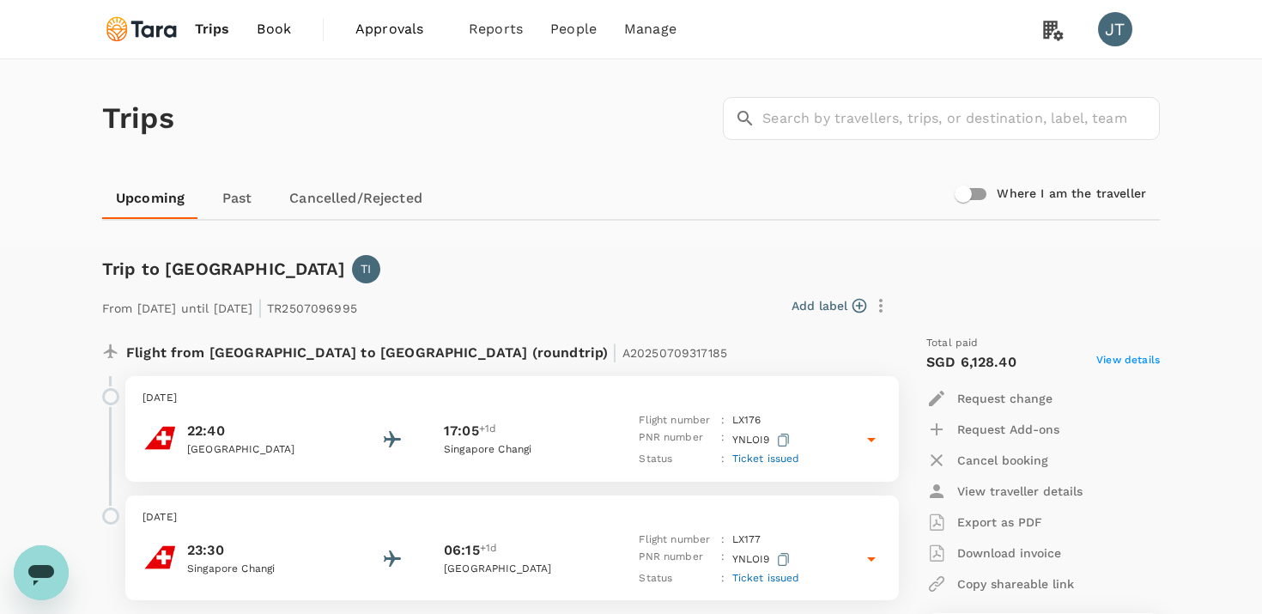
click at [283, 23] on span "Book" at bounding box center [274, 29] width 34 height 21
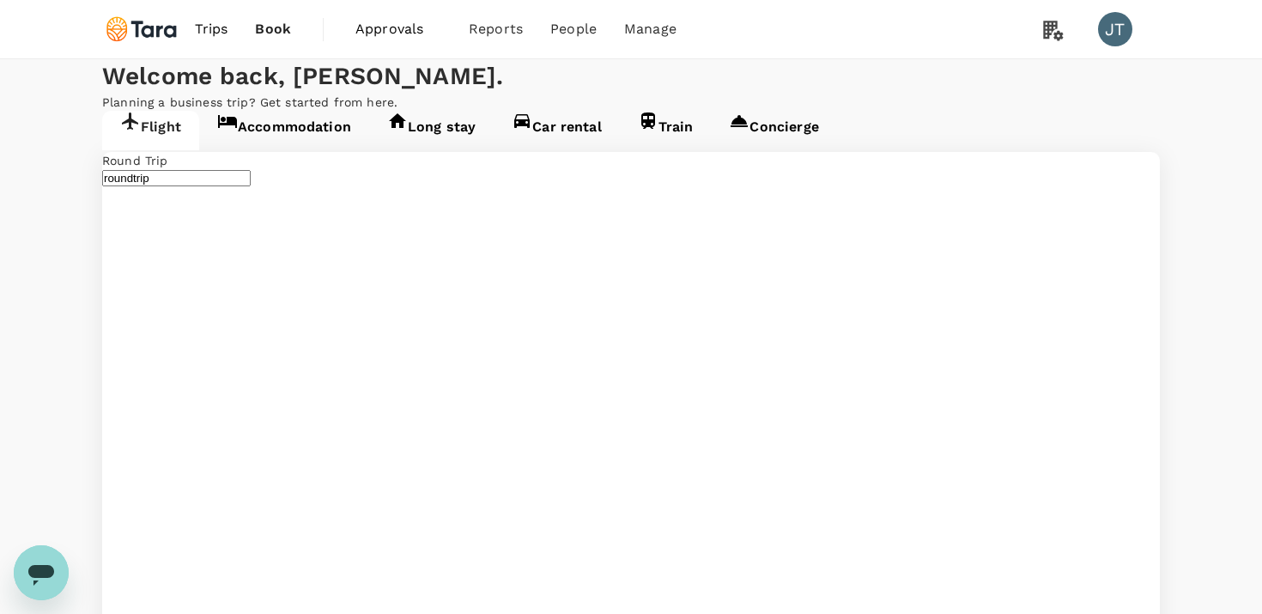
type input "Soekarno-Hatta Intl (CGK)"
type input "[GEOGRAPHIC_DATA], [GEOGRAPHIC_DATA] (any)"
type input "Soekarno-Hatta Intl (CGK)"
type input "[GEOGRAPHIC_DATA], [GEOGRAPHIC_DATA] (any)"
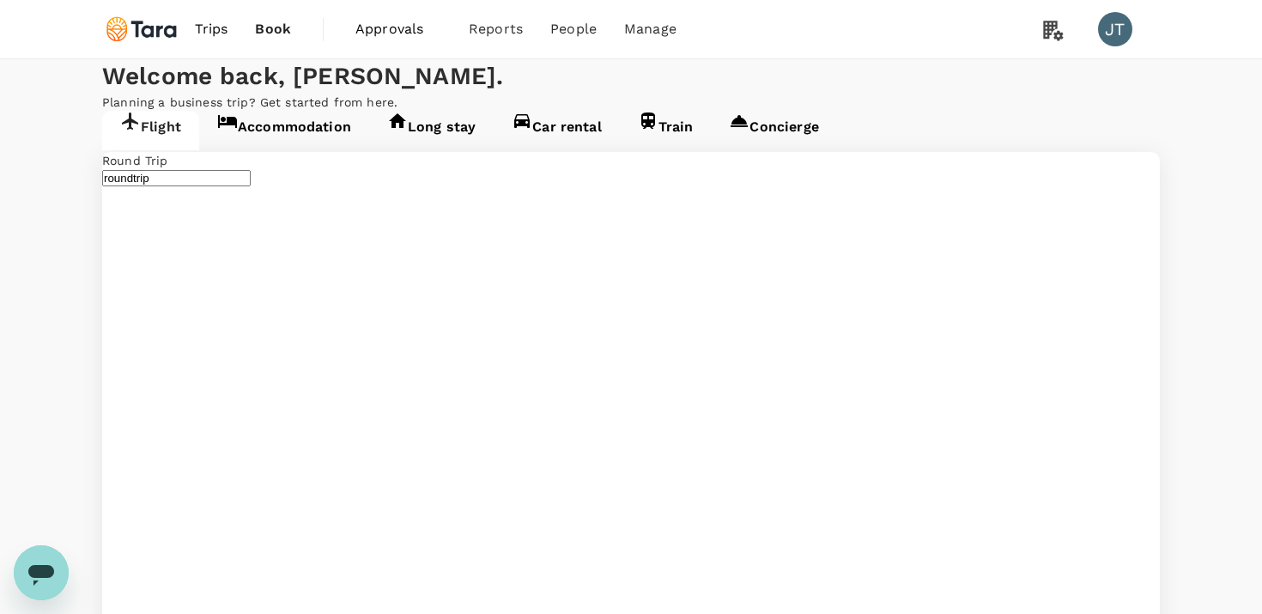
click at [469, 190] on input "All Travel ( Dino Djalal, You )" at bounding box center [631, 307] width 1262 height 614
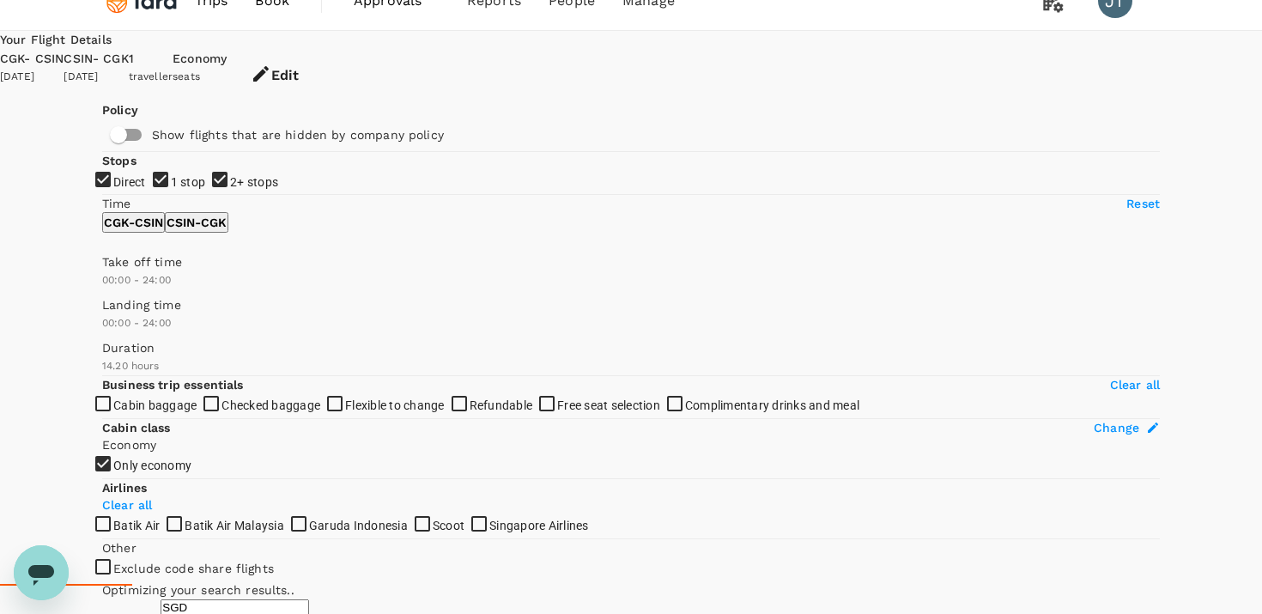
scroll to position [34, 0]
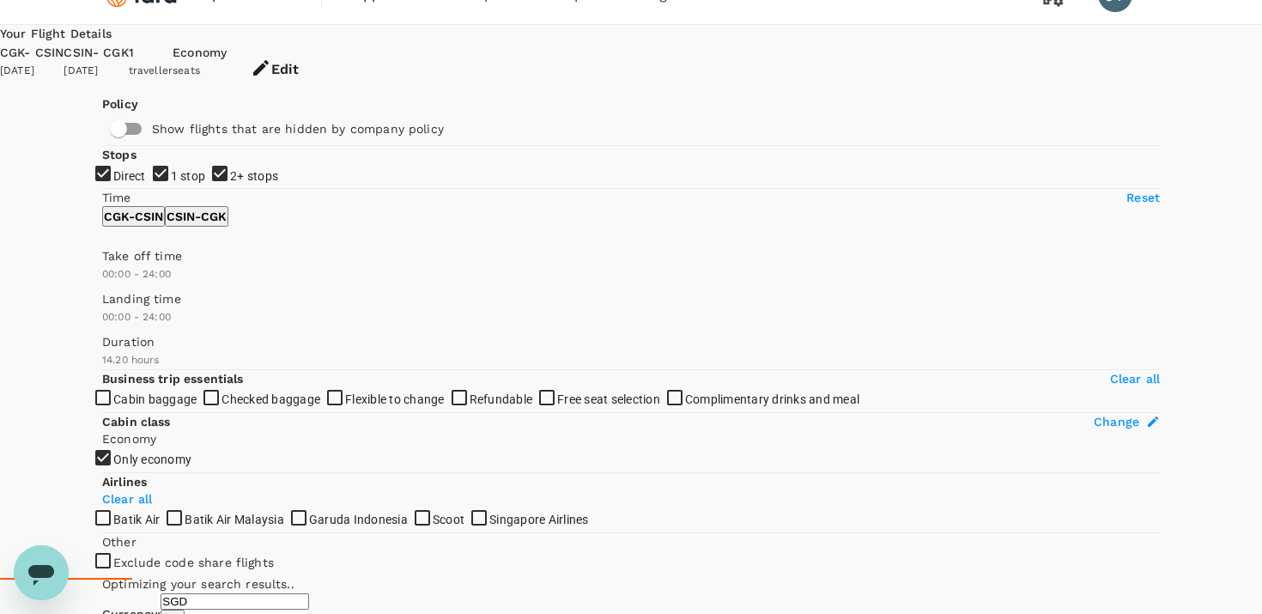
click at [108, 264] on input "1 stop" at bounding box center [631, 273] width 1262 height 614
checkbox input "false"
click at [108, 306] on input "2+ stops" at bounding box center [631, 273] width 1262 height 614
checkbox input "false"
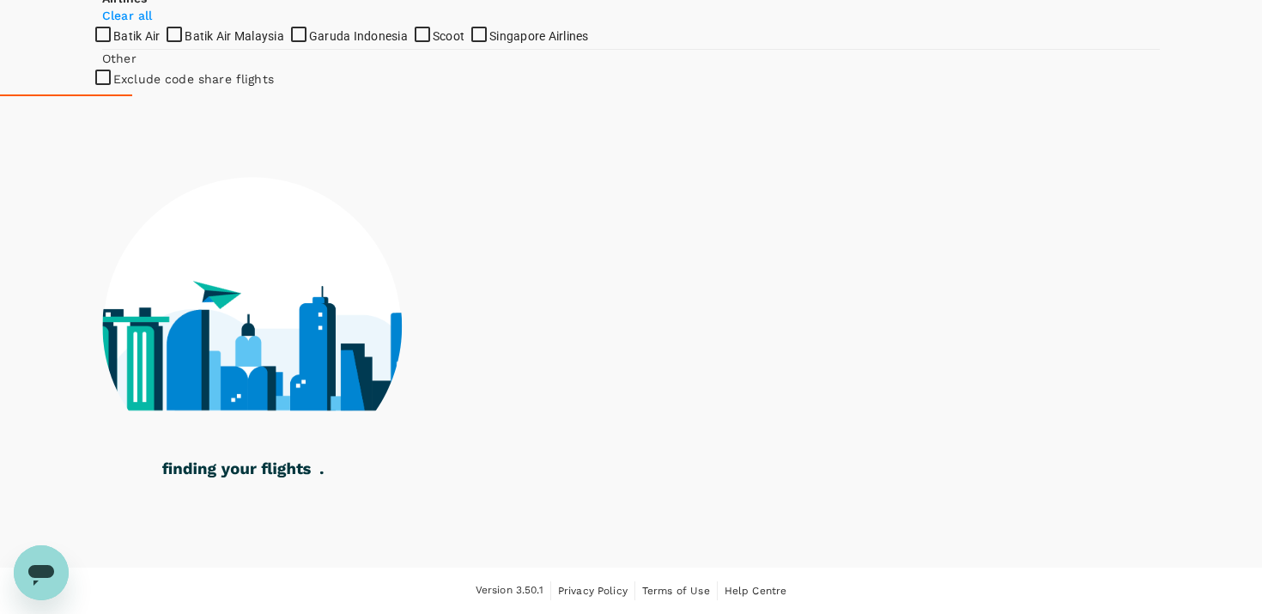
type input "935"
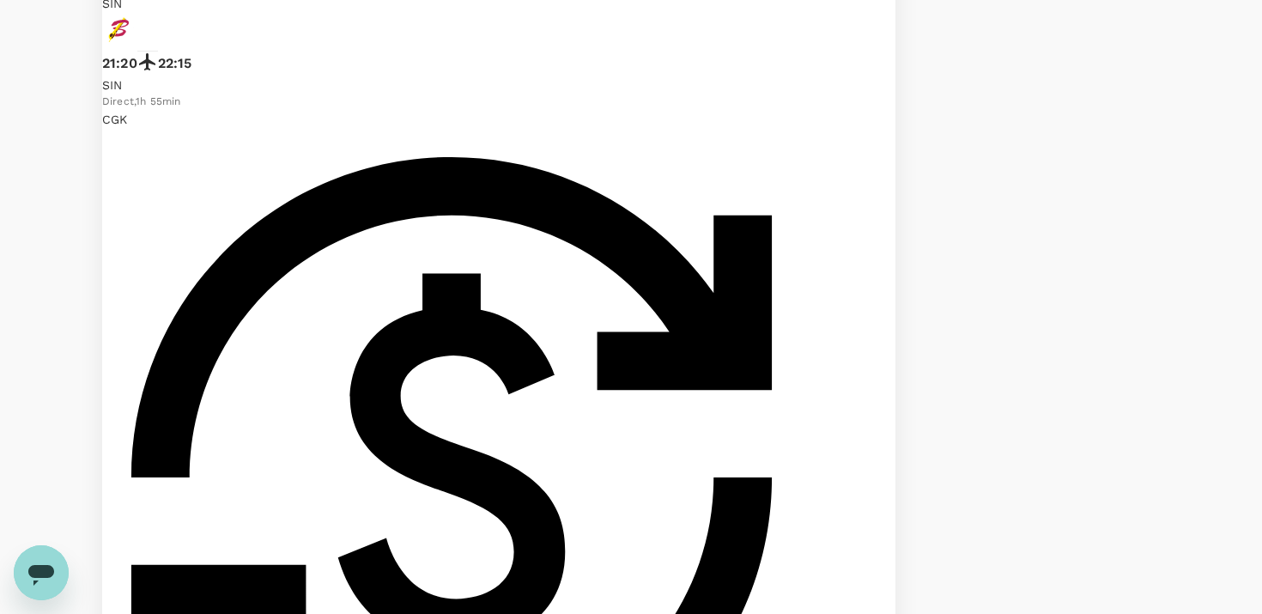
scroll to position [822, 0]
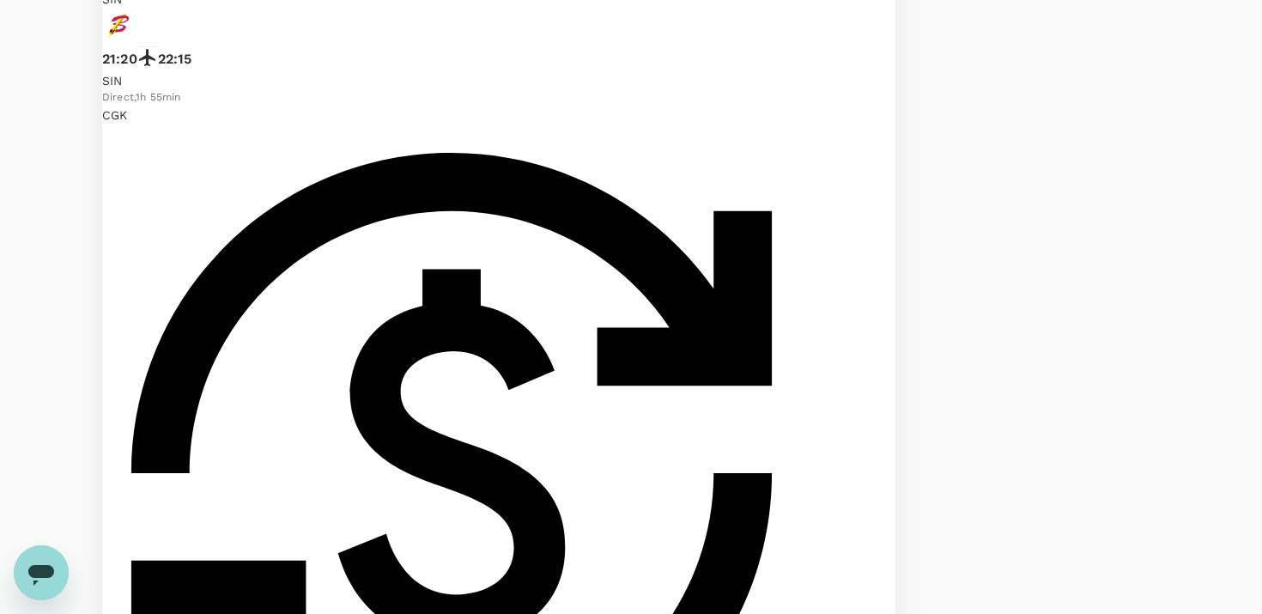
checkbox input "true"
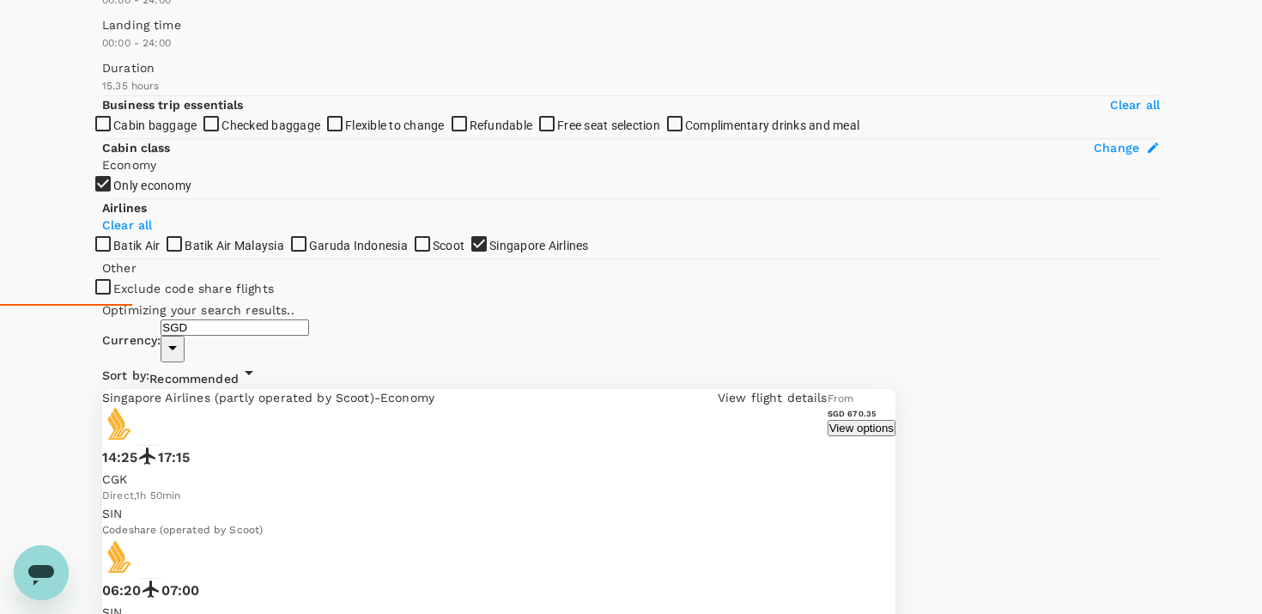
scroll to position [0, 0]
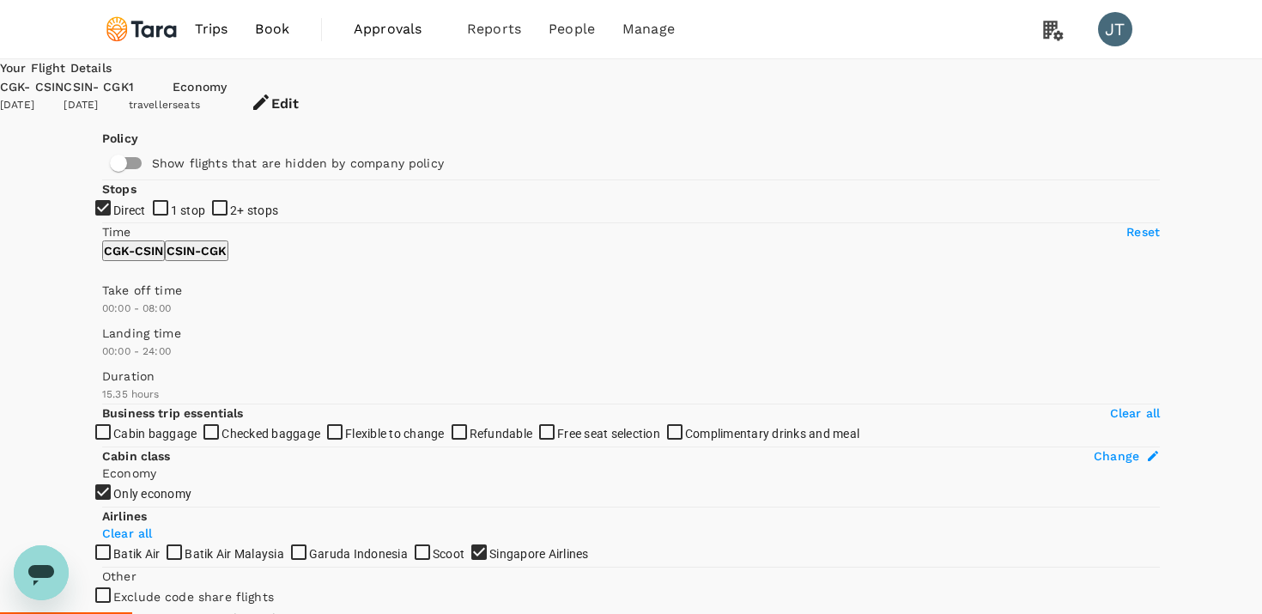
type input "450"
drag, startPoint x: 370, startPoint y: 511, endPoint x: 185, endPoint y: 509, distance: 184.5
click at [102, 318] on span at bounding box center [102, 318] width 0 height 0
click at [227, 259] on p "CSIN - CGK" at bounding box center [197, 250] width 60 height 17
type input "900"
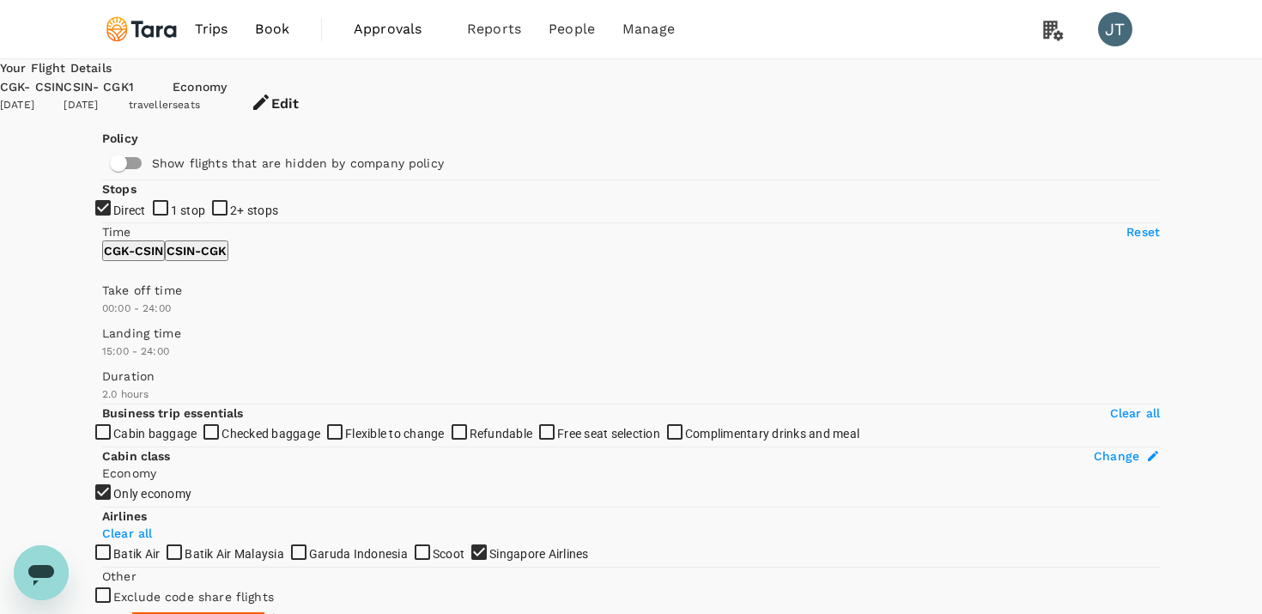
drag, startPoint x: 104, startPoint y: 580, endPoint x: 270, endPoint y: 576, distance: 165.7
click at [102, 360] on span at bounding box center [102, 360] width 0 height 0
checkbox input "false"
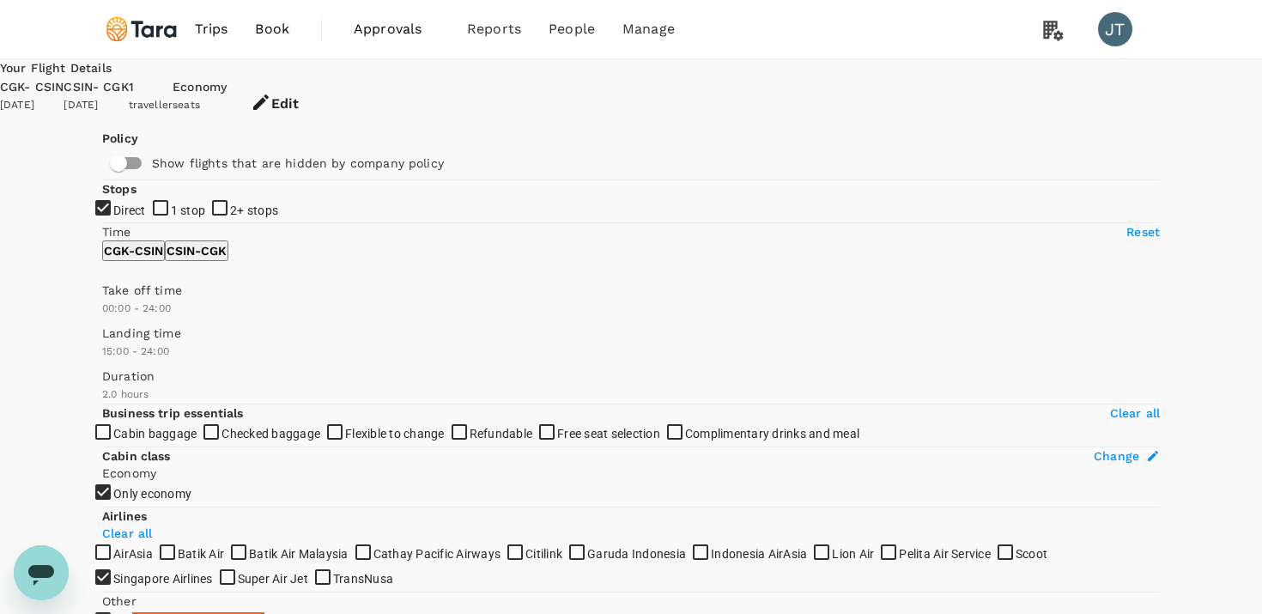
checkbox input "false"
checkbox input "true"
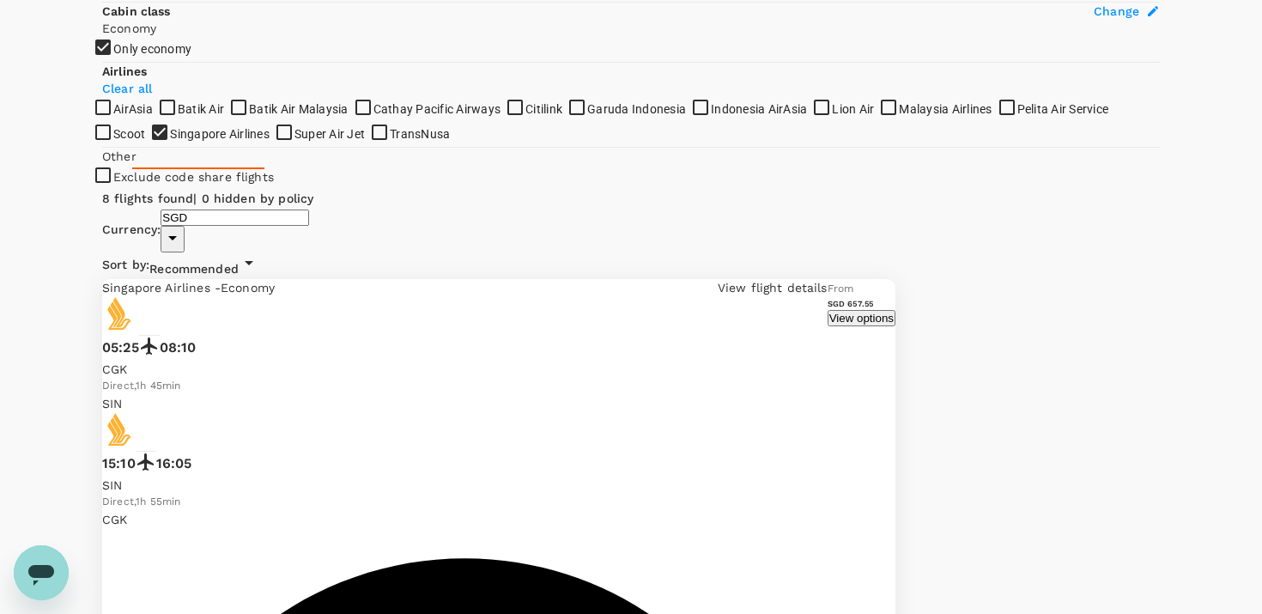
scroll to position [449, 0]
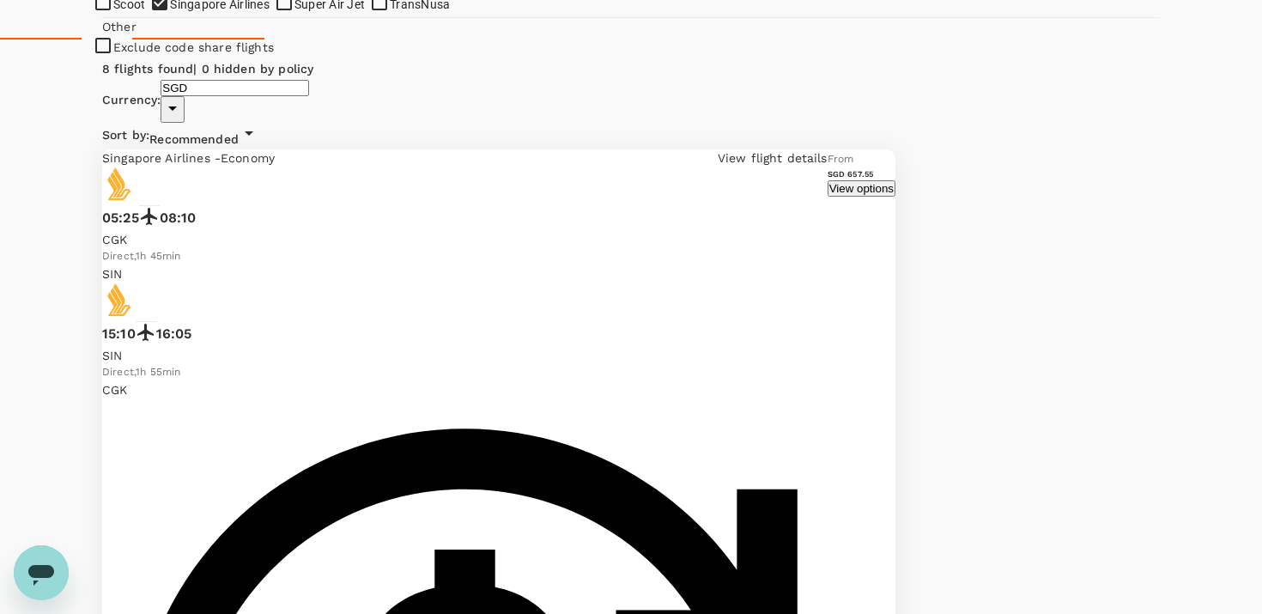
scroll to position [614, 0]
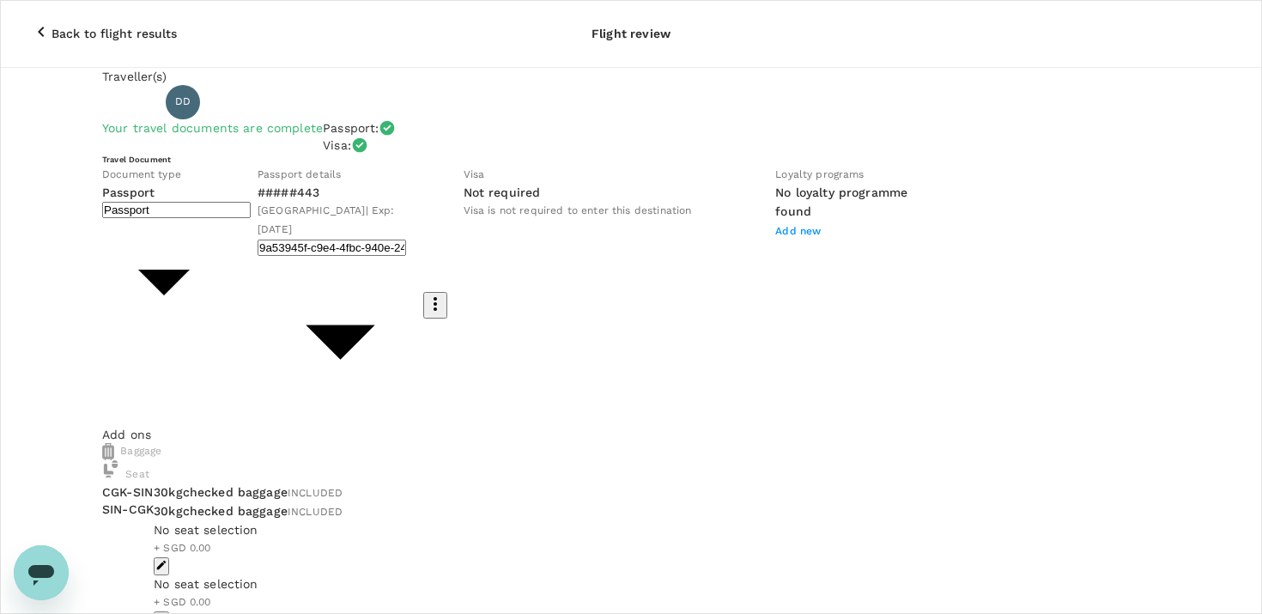
click at [31, 21] on icon "button" at bounding box center [41, 31] width 21 height 21
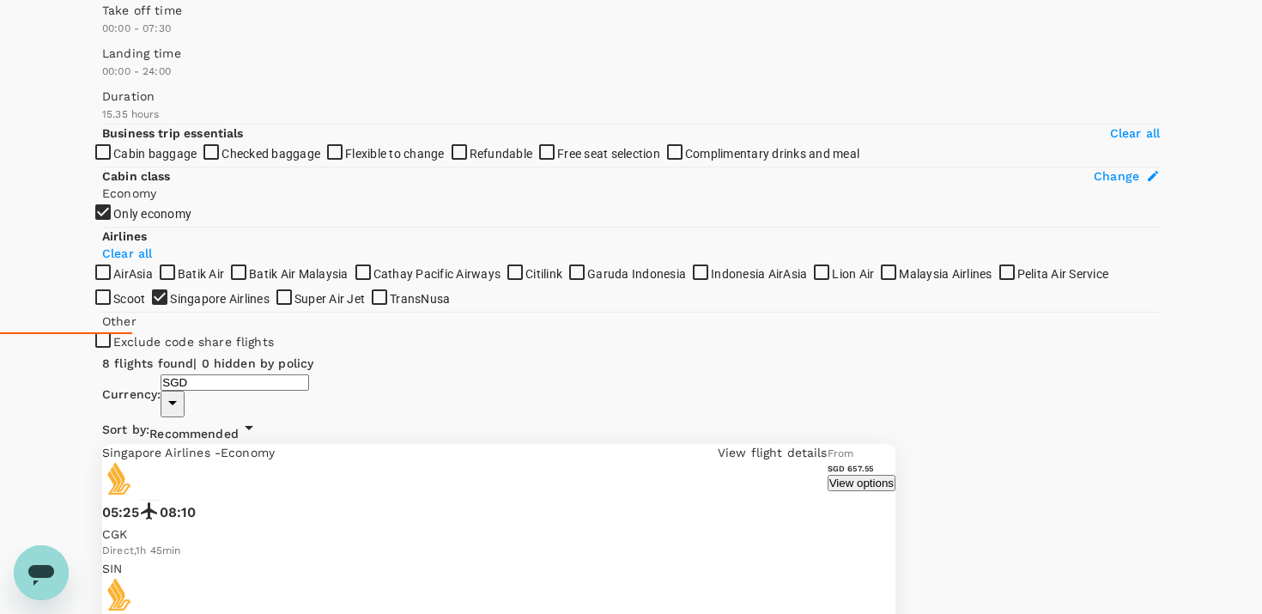
scroll to position [320, 0]
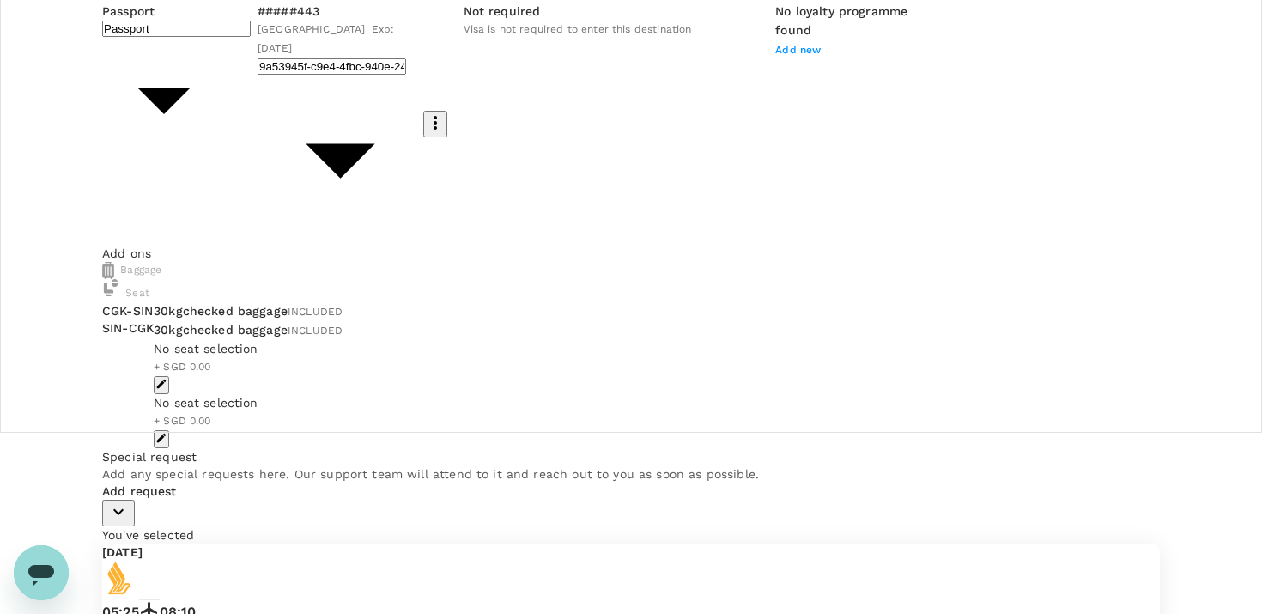
scroll to position [210, 0]
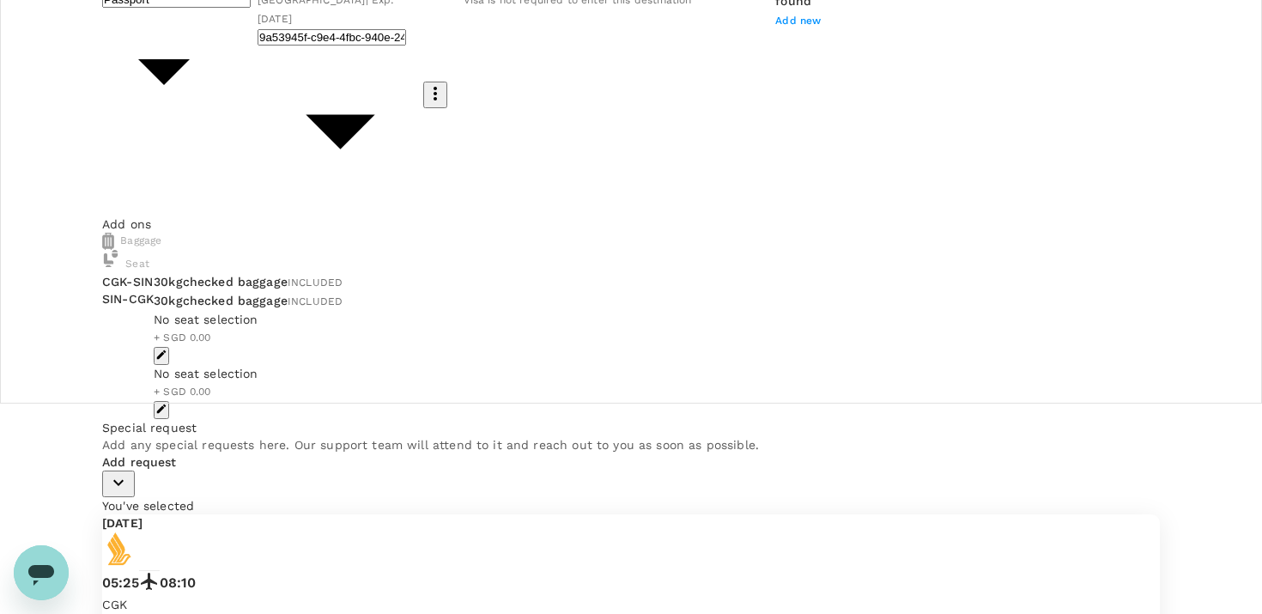
type input "9b978822-4779-4897-880a-17c8504d3706"
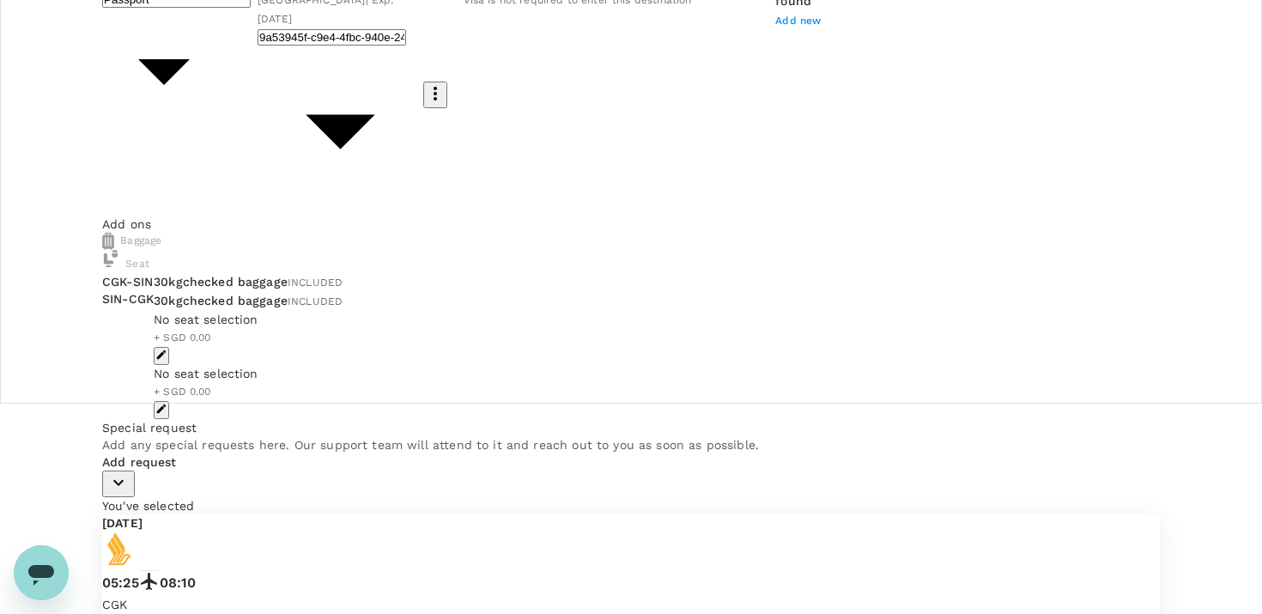
scroll to position [0, 0]
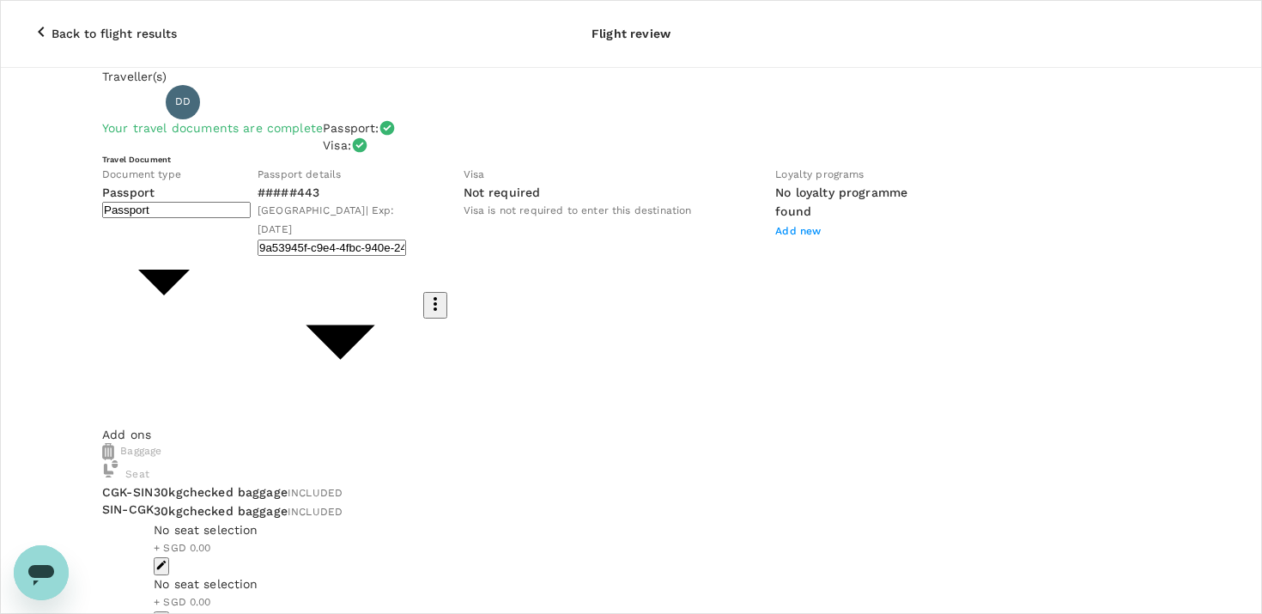
click at [106, 4] on div "Back to flight results Flight review" at bounding box center [631, 33] width 1262 height 67
click at [106, 25] on p "Back to flight results" at bounding box center [113, 33] width 125 height 17
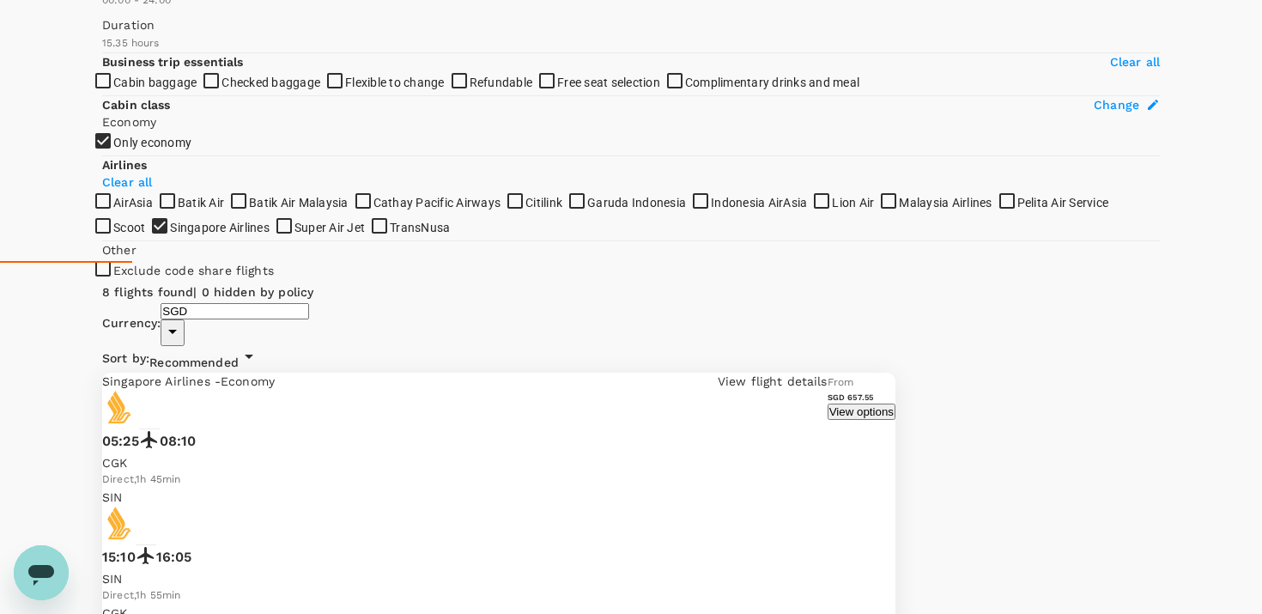
scroll to position [357, 0]
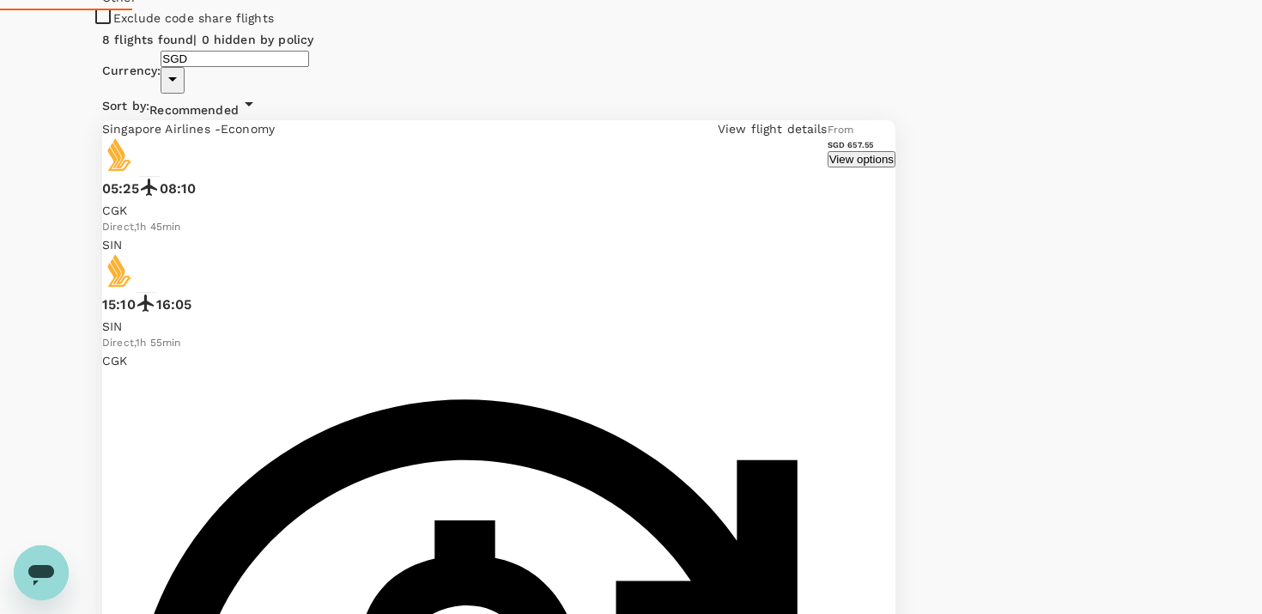
scroll to position [614, 0]
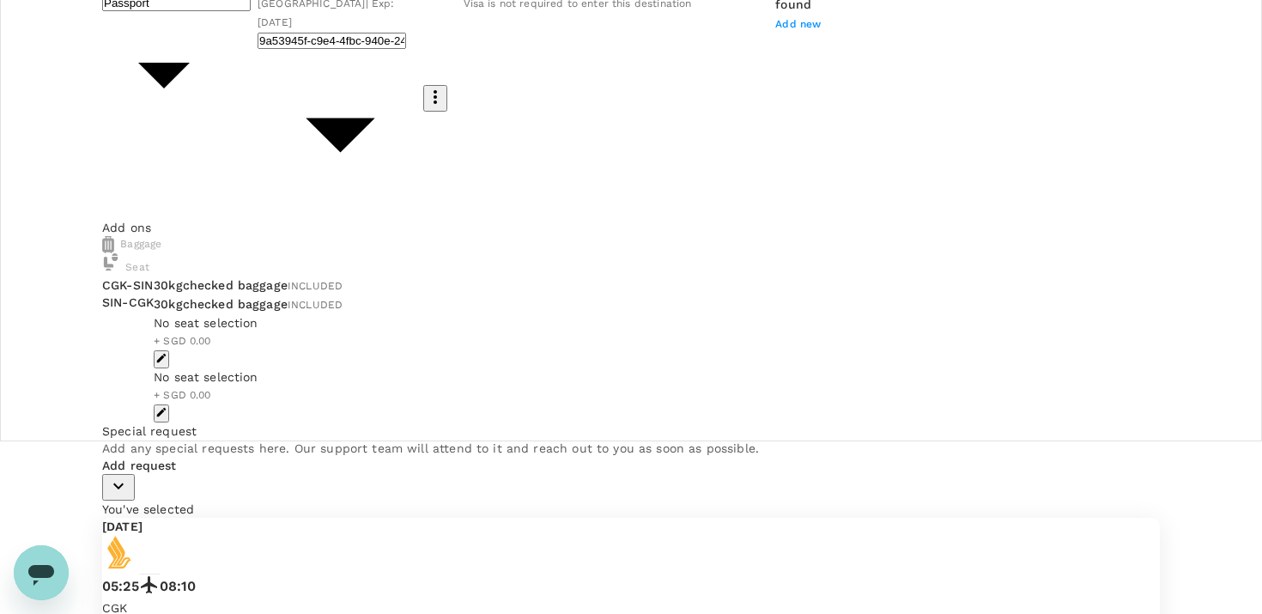
scroll to position [210, 0]
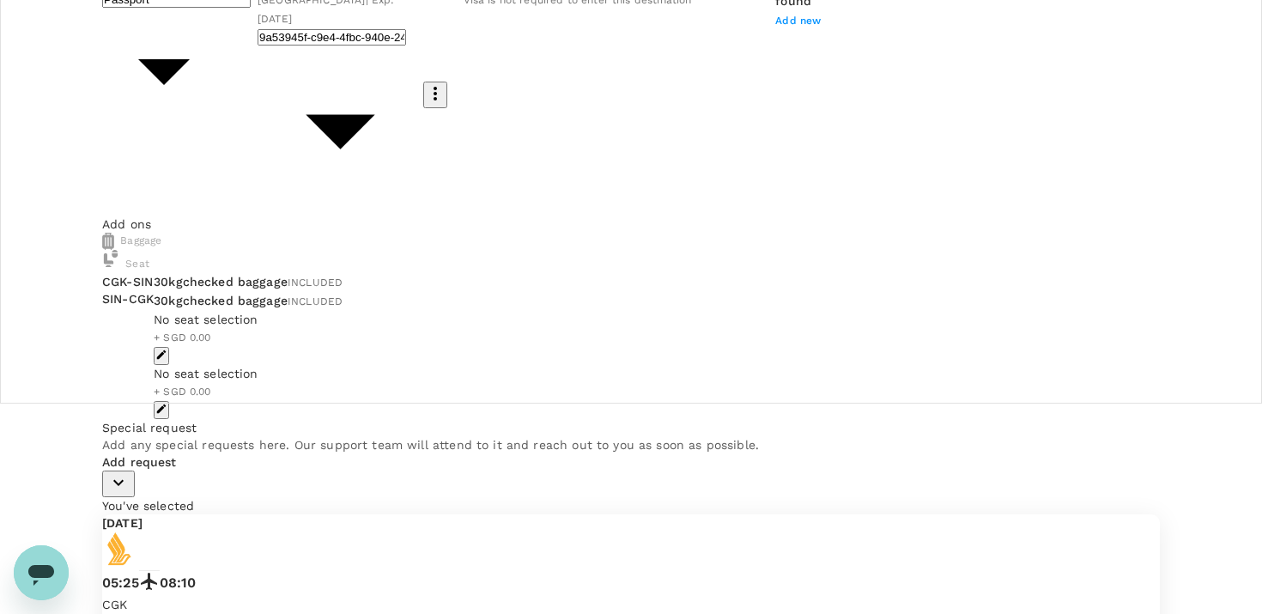
drag, startPoint x: 176, startPoint y: 336, endPoint x: 242, endPoint y: 361, distance: 70.9
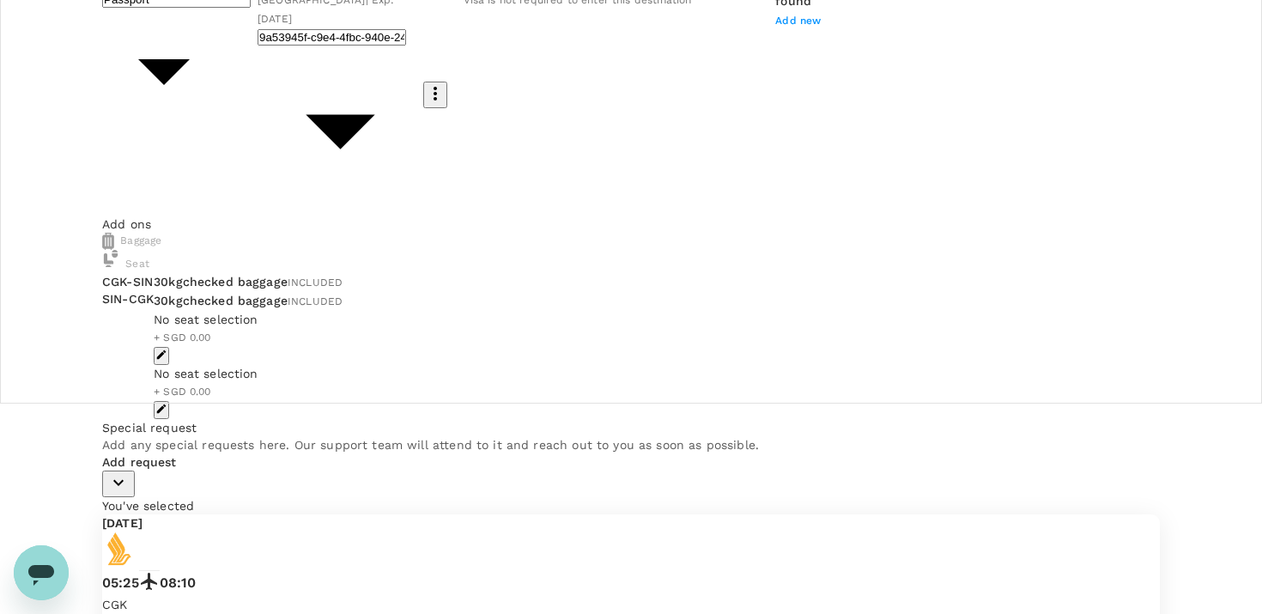
paste textarea "just received an invitation from the Presidential’s office on Wednesday, 27 Aug…"
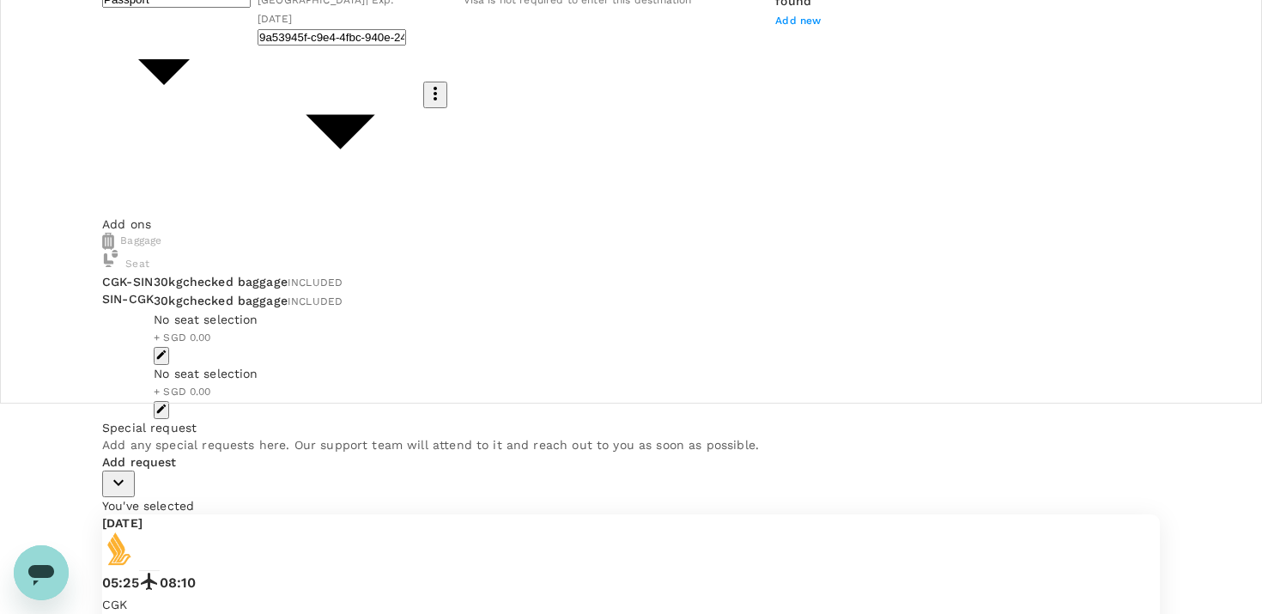
drag, startPoint x: 491, startPoint y: 349, endPoint x: 493, endPoint y: 441, distance: 91.9
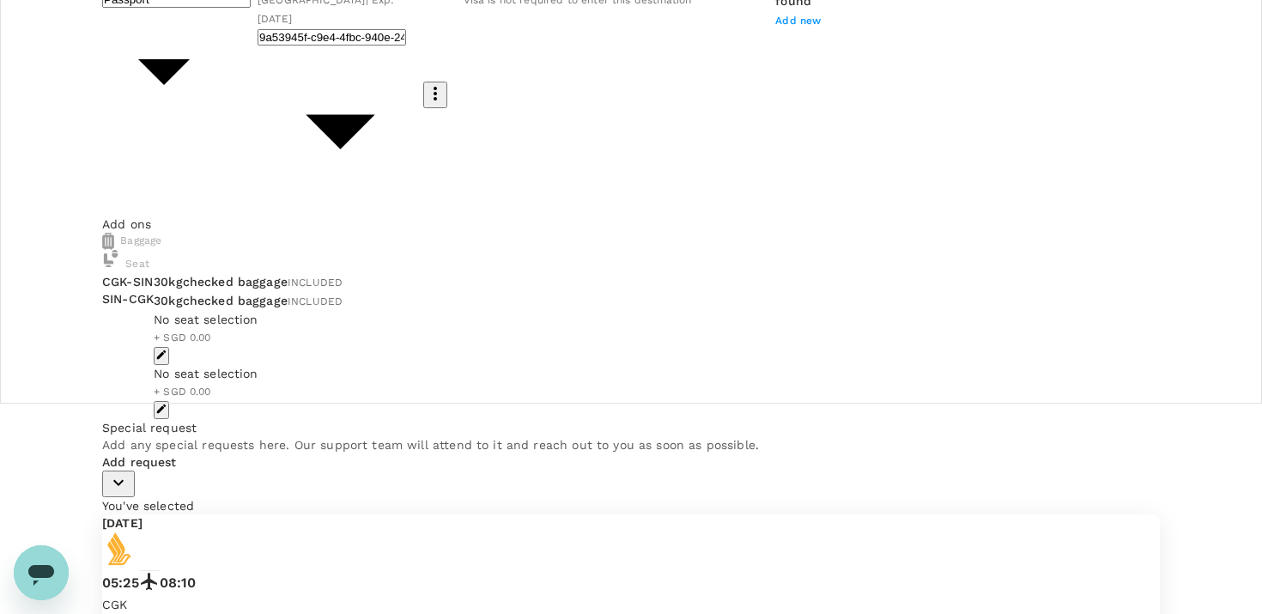
type textarea "Purpose: Tara Retreat. Dino just received an invitation from the Presidential’s…"
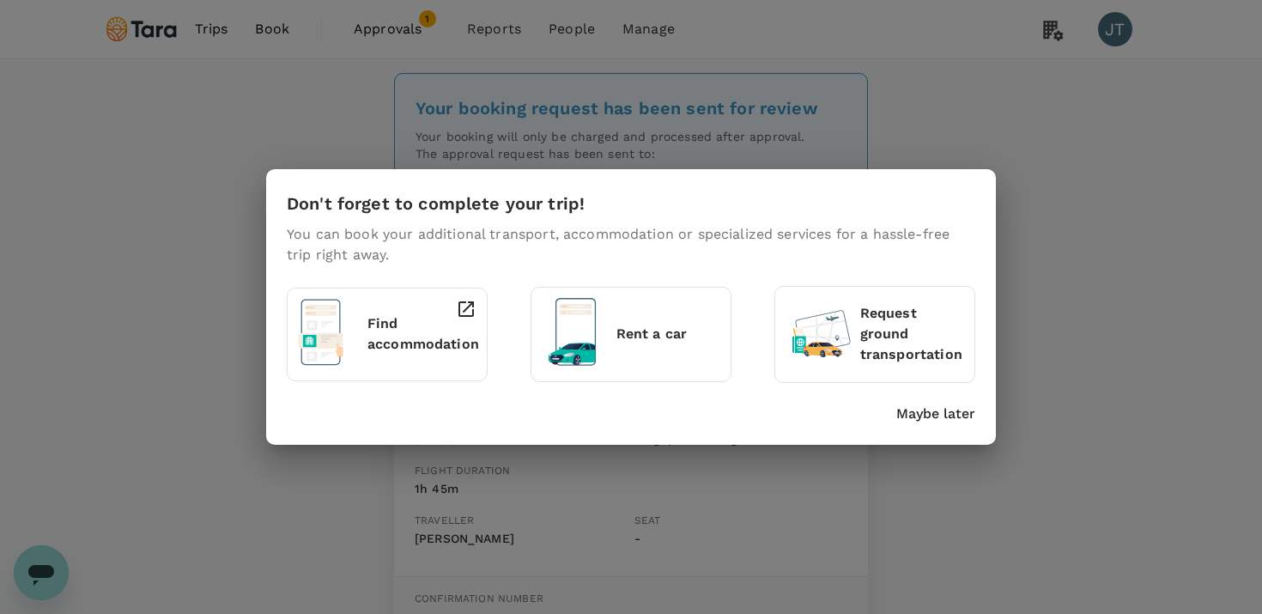
click at [933, 408] on p "Maybe later" at bounding box center [935, 413] width 79 height 21
